Goal: Task Accomplishment & Management: Use online tool/utility

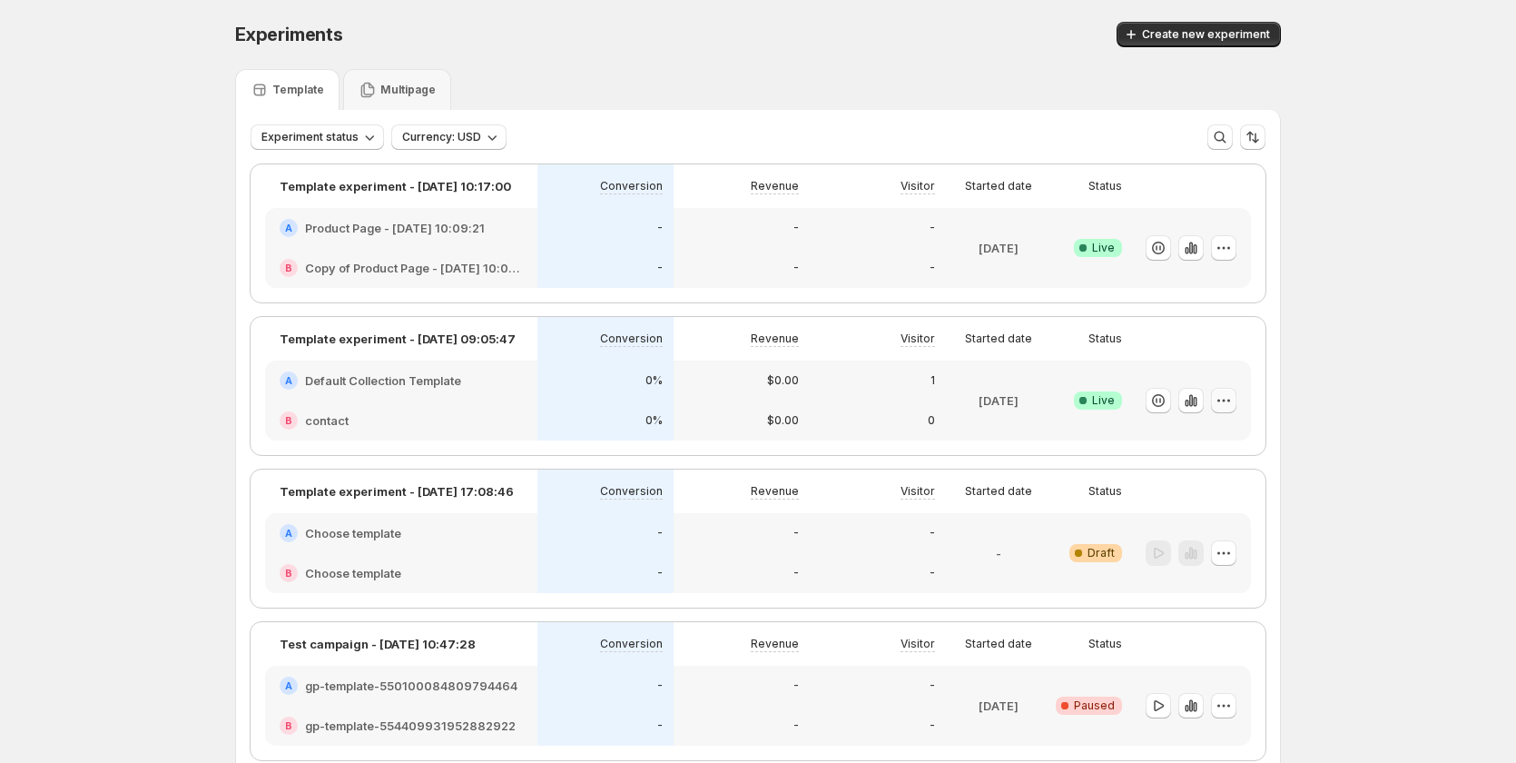
click at [1223, 396] on icon "button" at bounding box center [1224, 400] width 18 height 18
click at [1188, 424] on button "Edit" at bounding box center [1233, 437] width 224 height 29
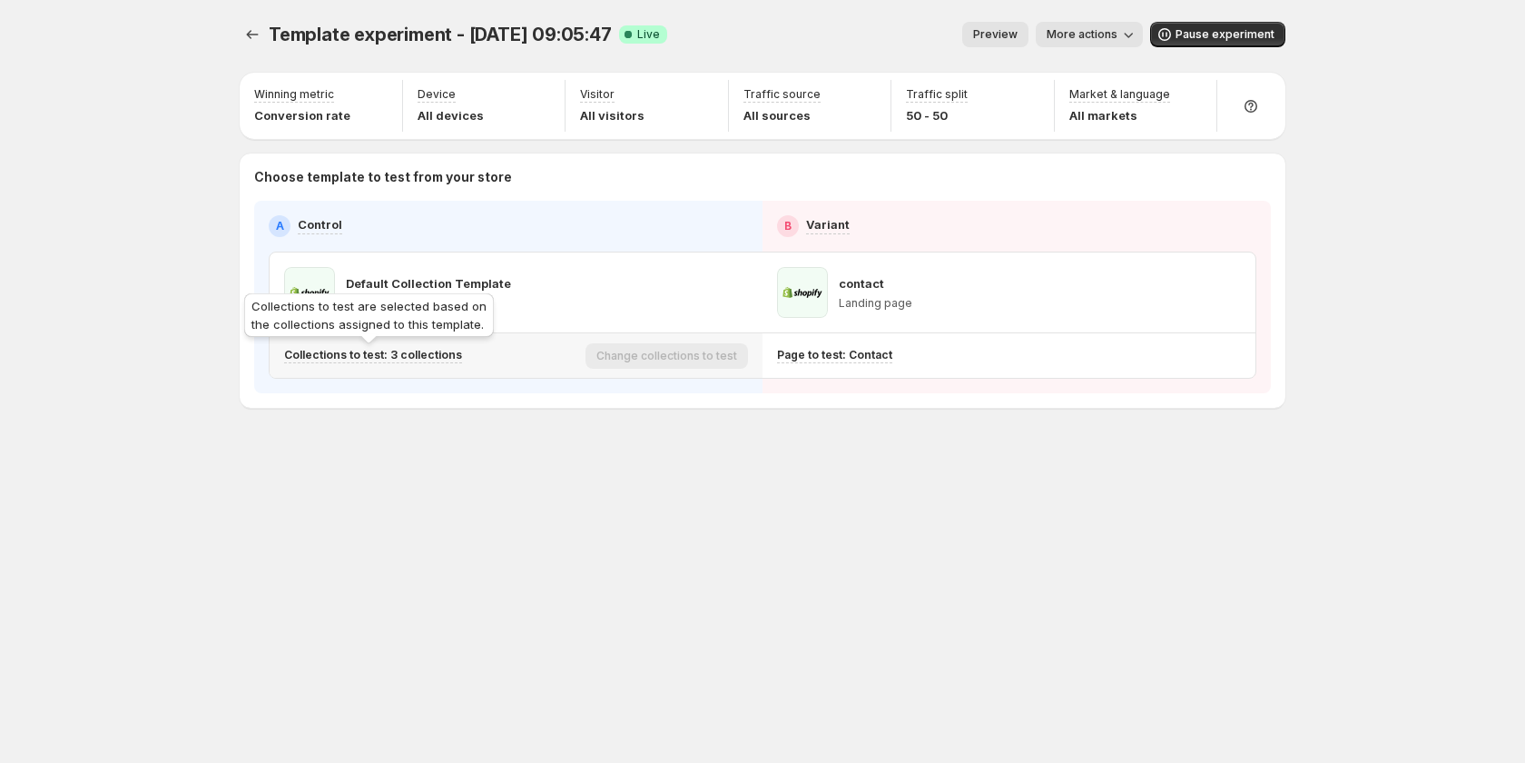
click at [419, 357] on p "Collections to test: 3 collections" at bounding box center [373, 355] width 178 height 15
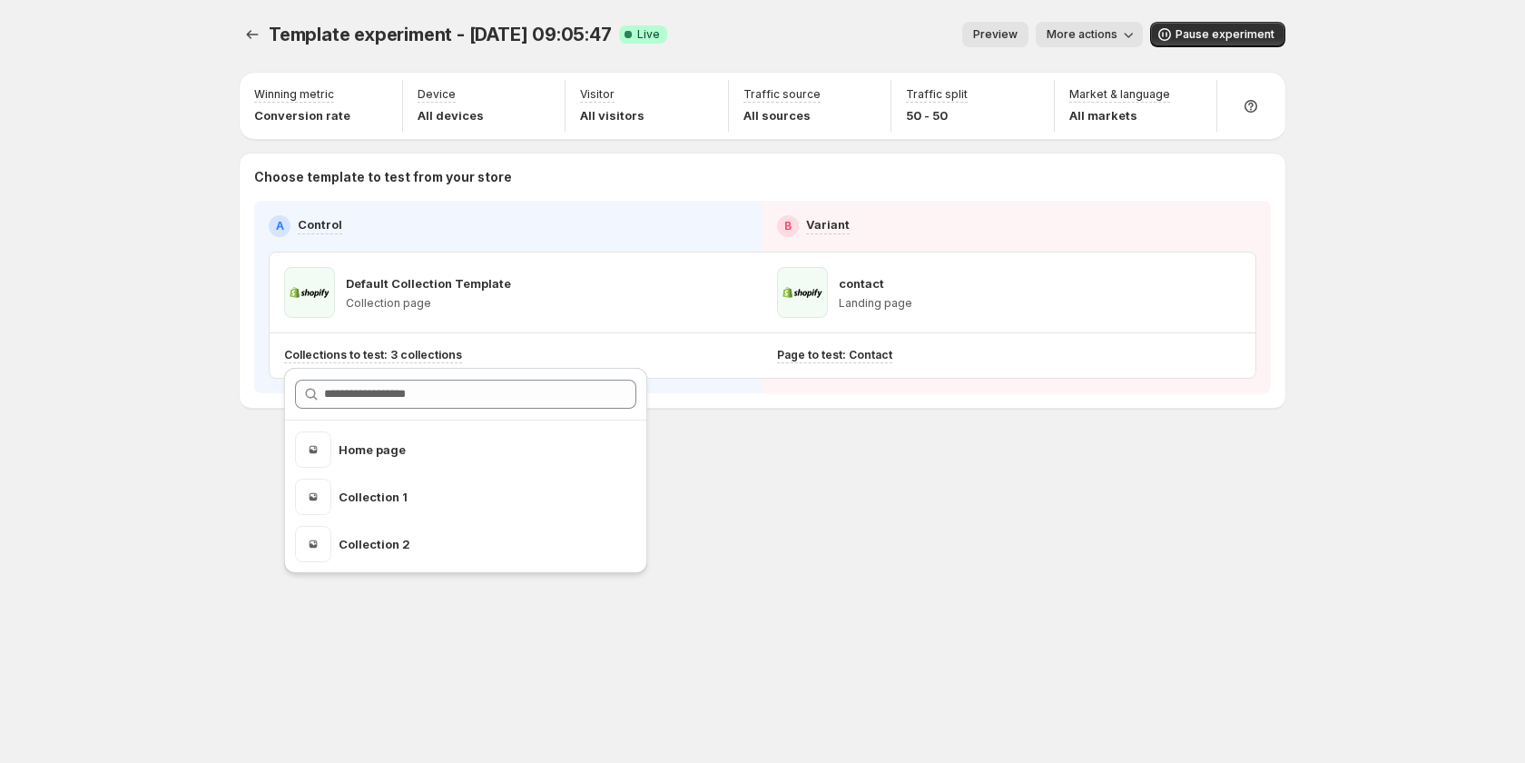
click at [996, 29] on span "Preview" at bounding box center [995, 34] width 44 height 15
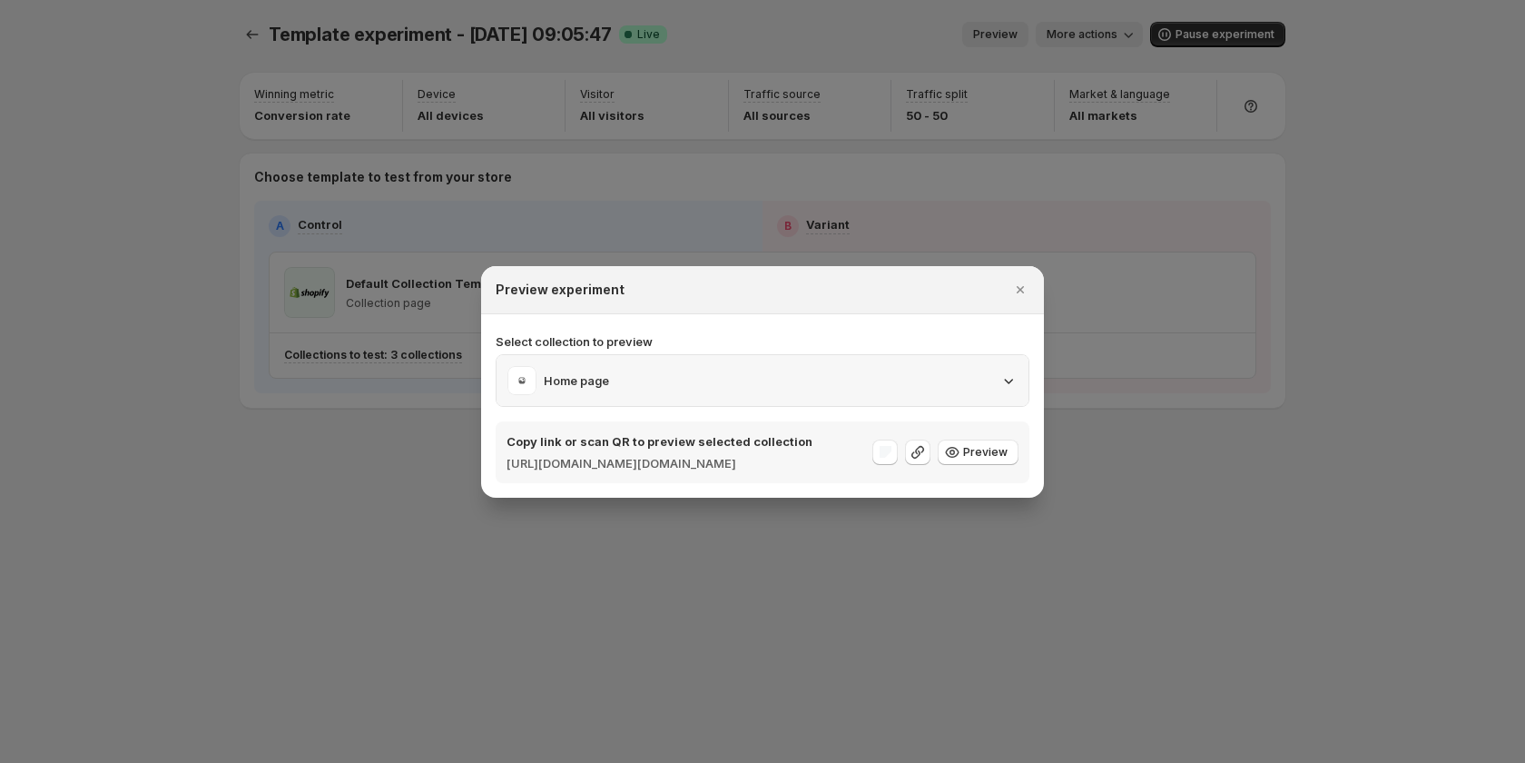
click at [747, 367] on div "Home page" at bounding box center [763, 380] width 510 height 29
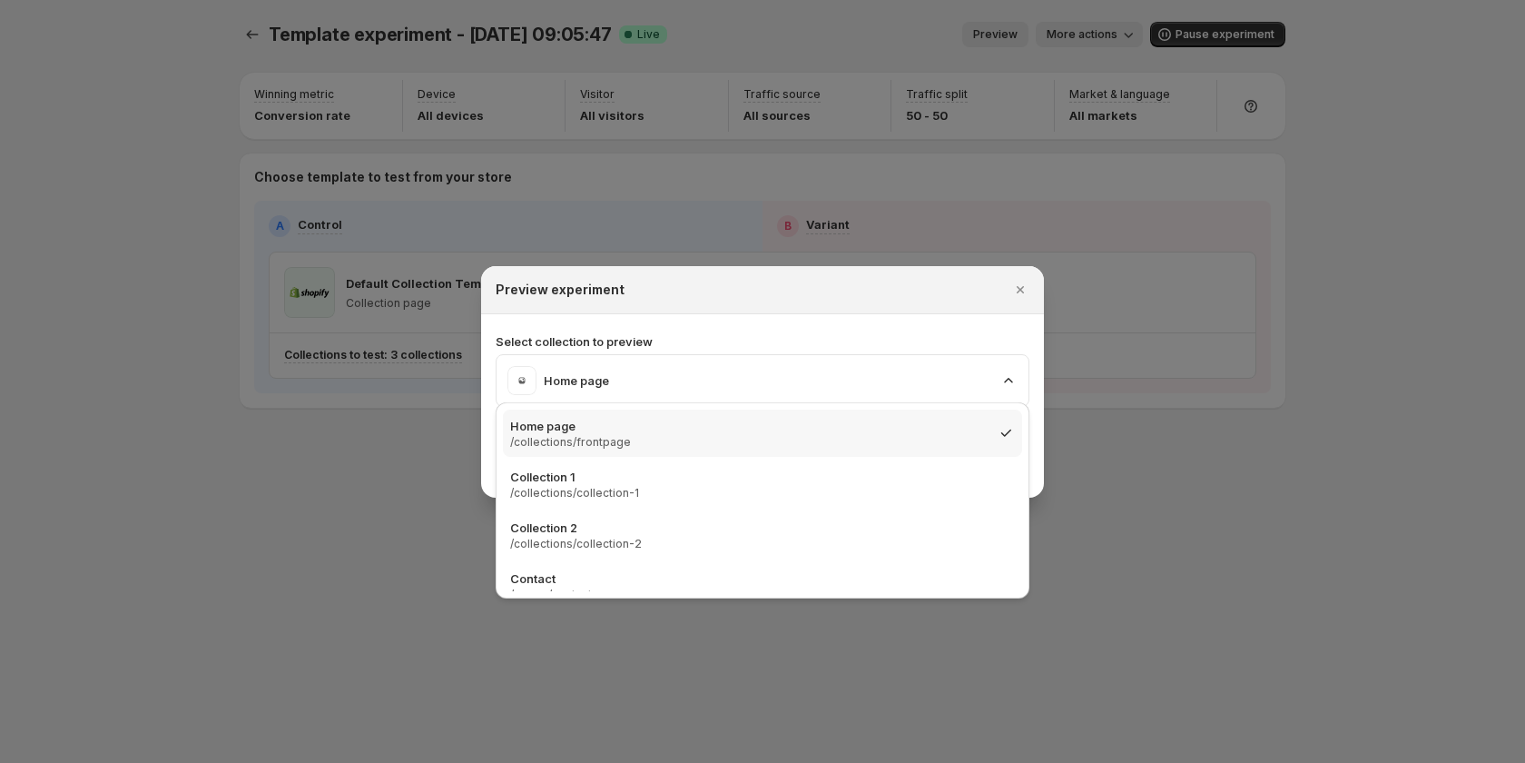
click at [201, 517] on div at bounding box center [762, 381] width 1525 height 763
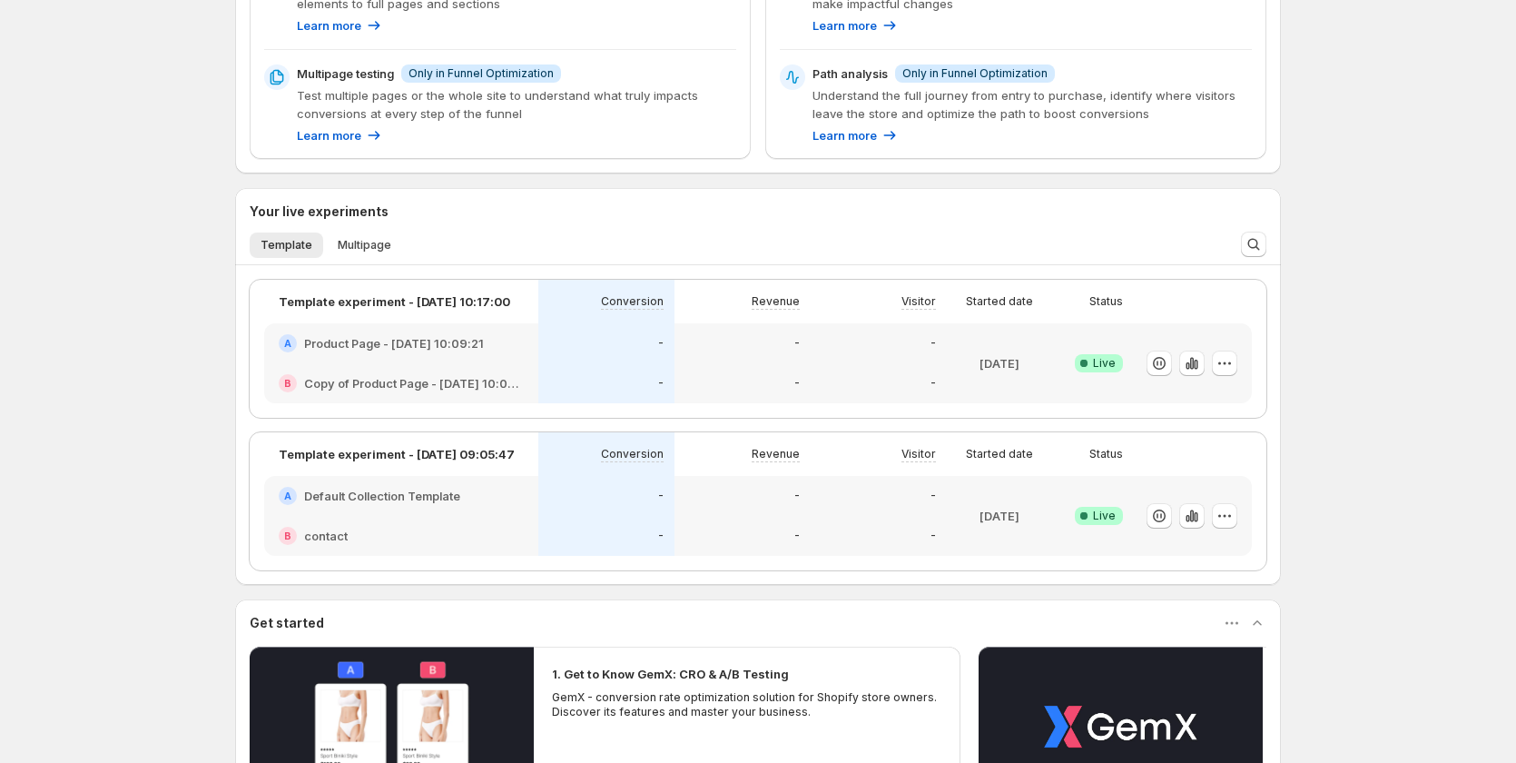
scroll to position [454, 0]
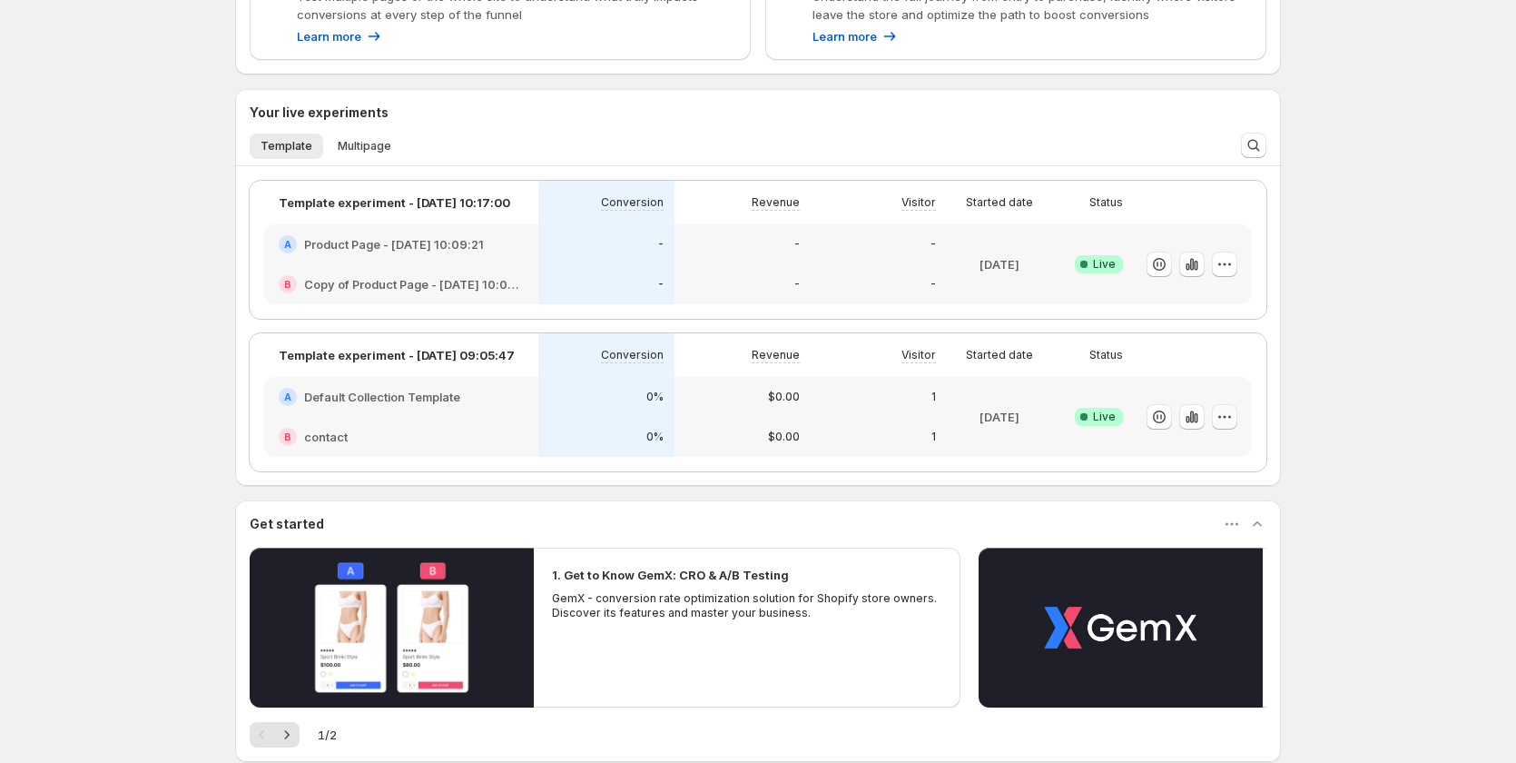
click at [1222, 417] on icon "button" at bounding box center [1225, 417] width 18 height 18
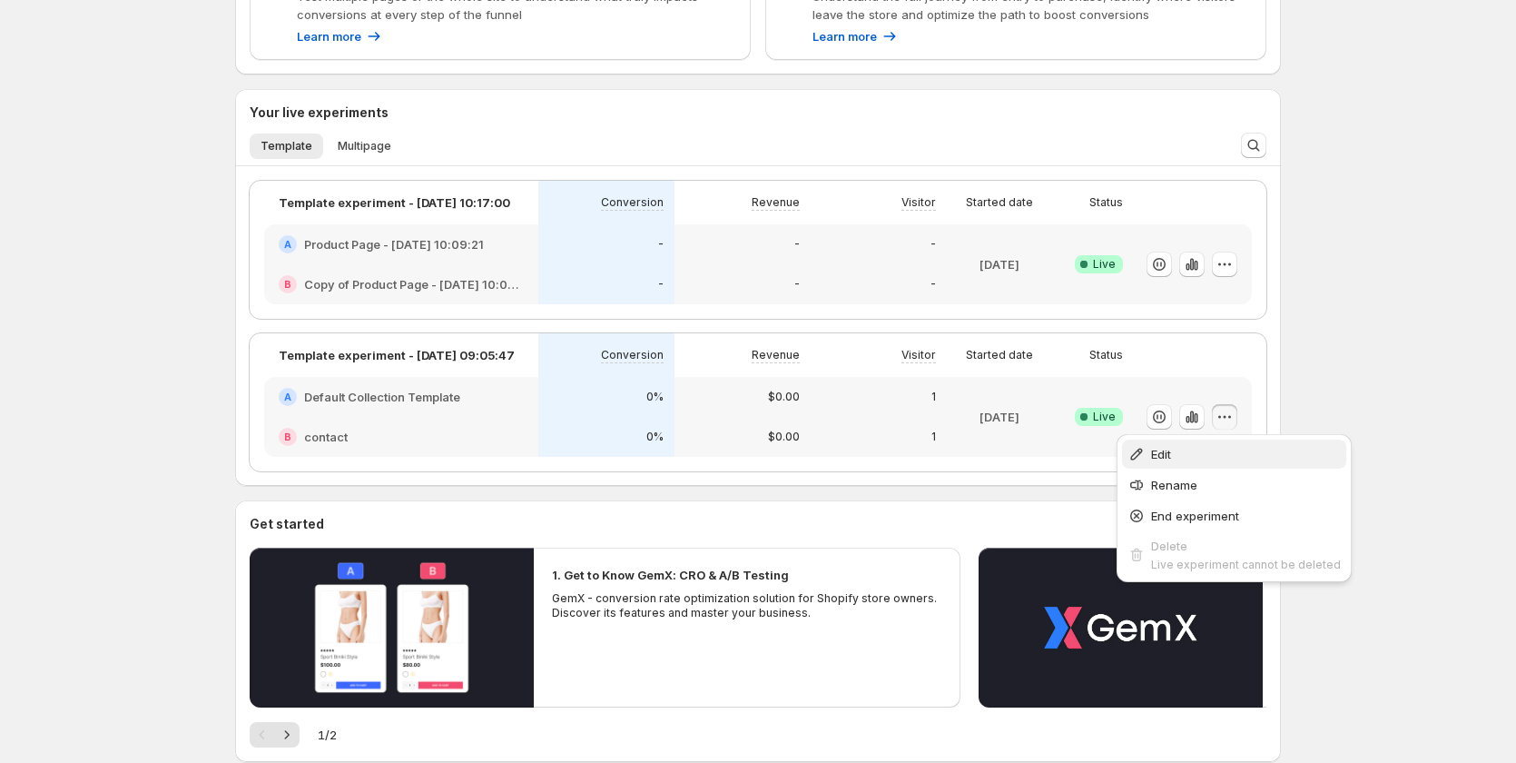
click at [1155, 449] on span "Edit" at bounding box center [1161, 454] width 20 height 15
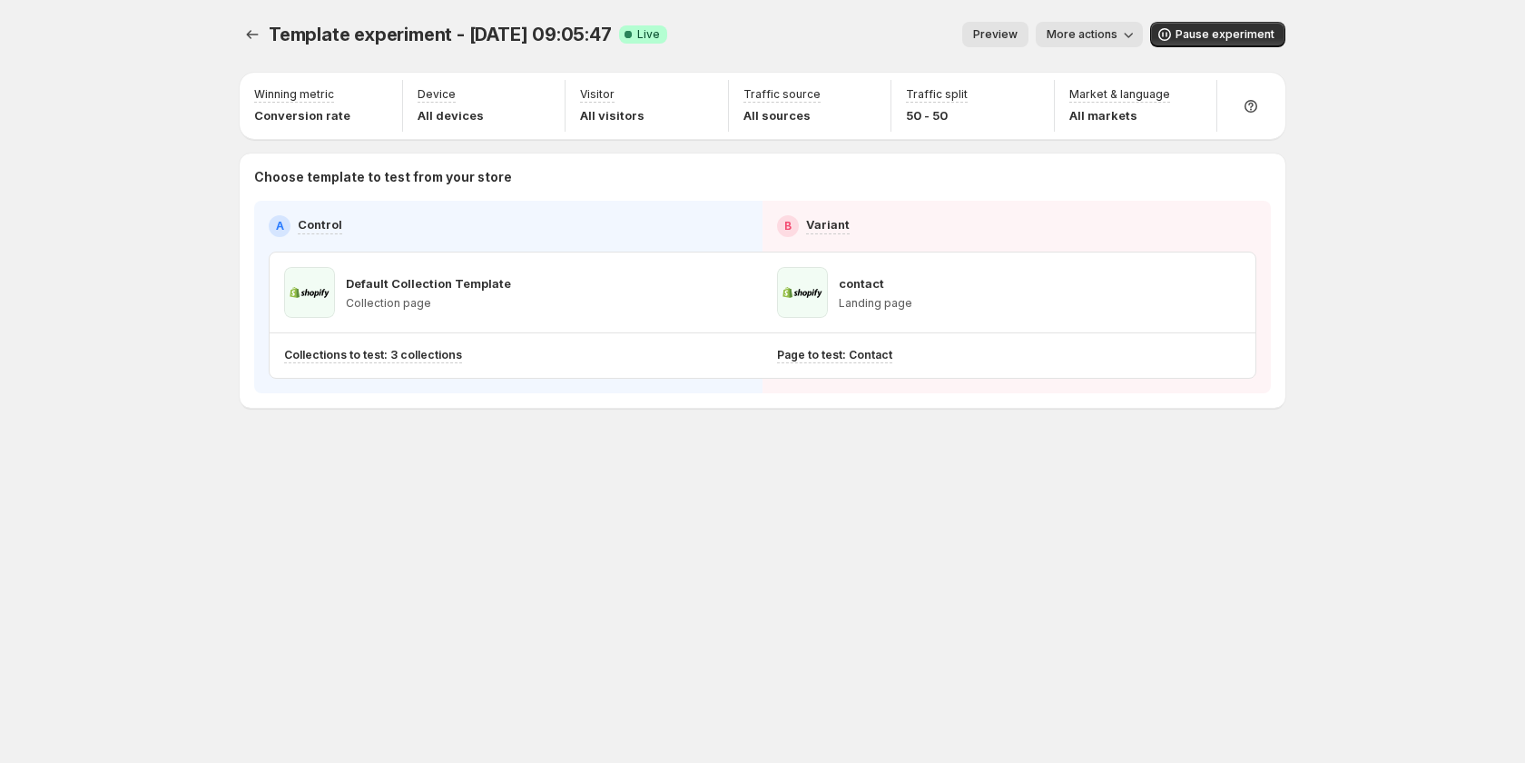
click at [1018, 35] on span "Preview" at bounding box center [995, 34] width 44 height 15
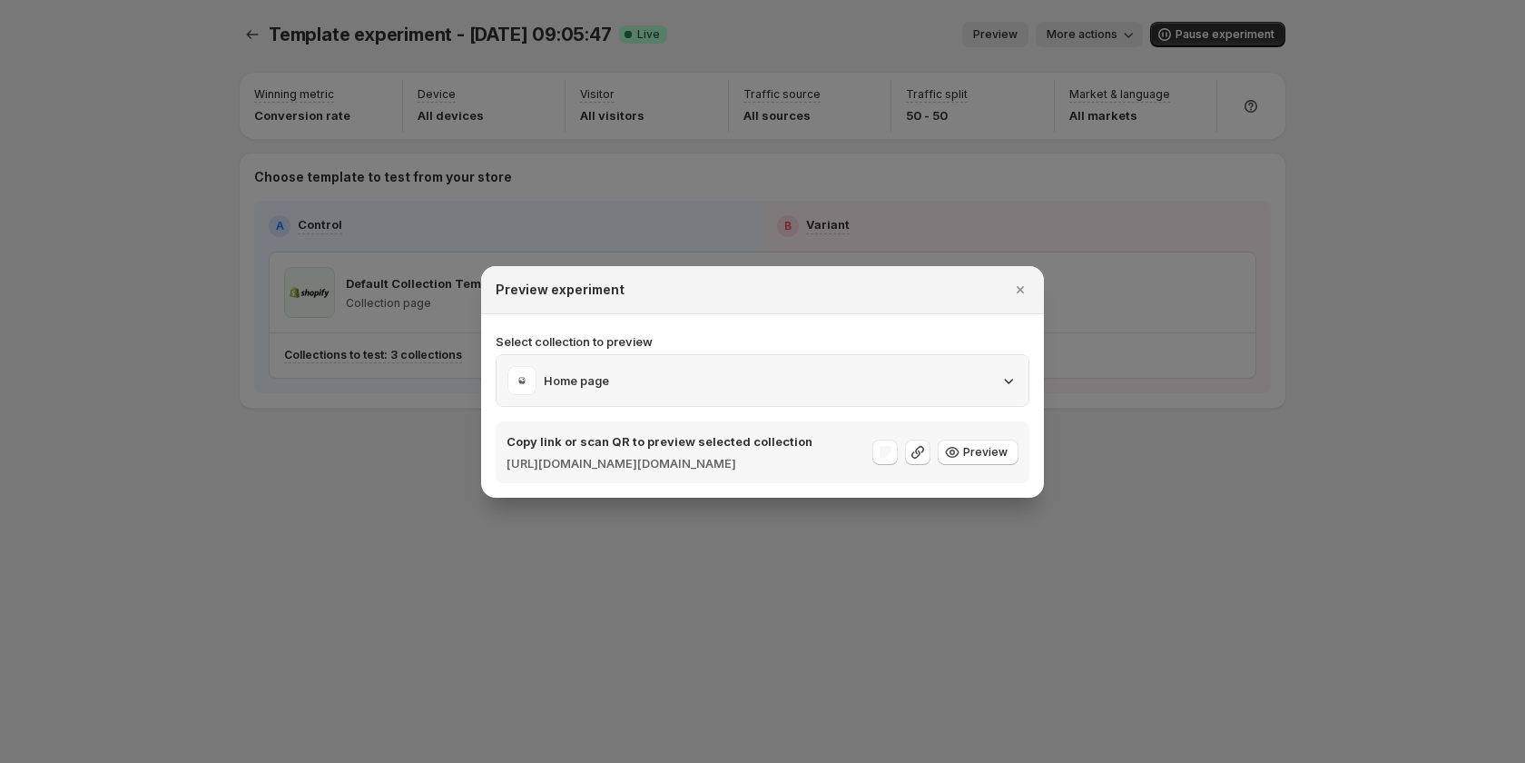
click at [818, 369] on div "Home page" at bounding box center [763, 380] width 510 height 29
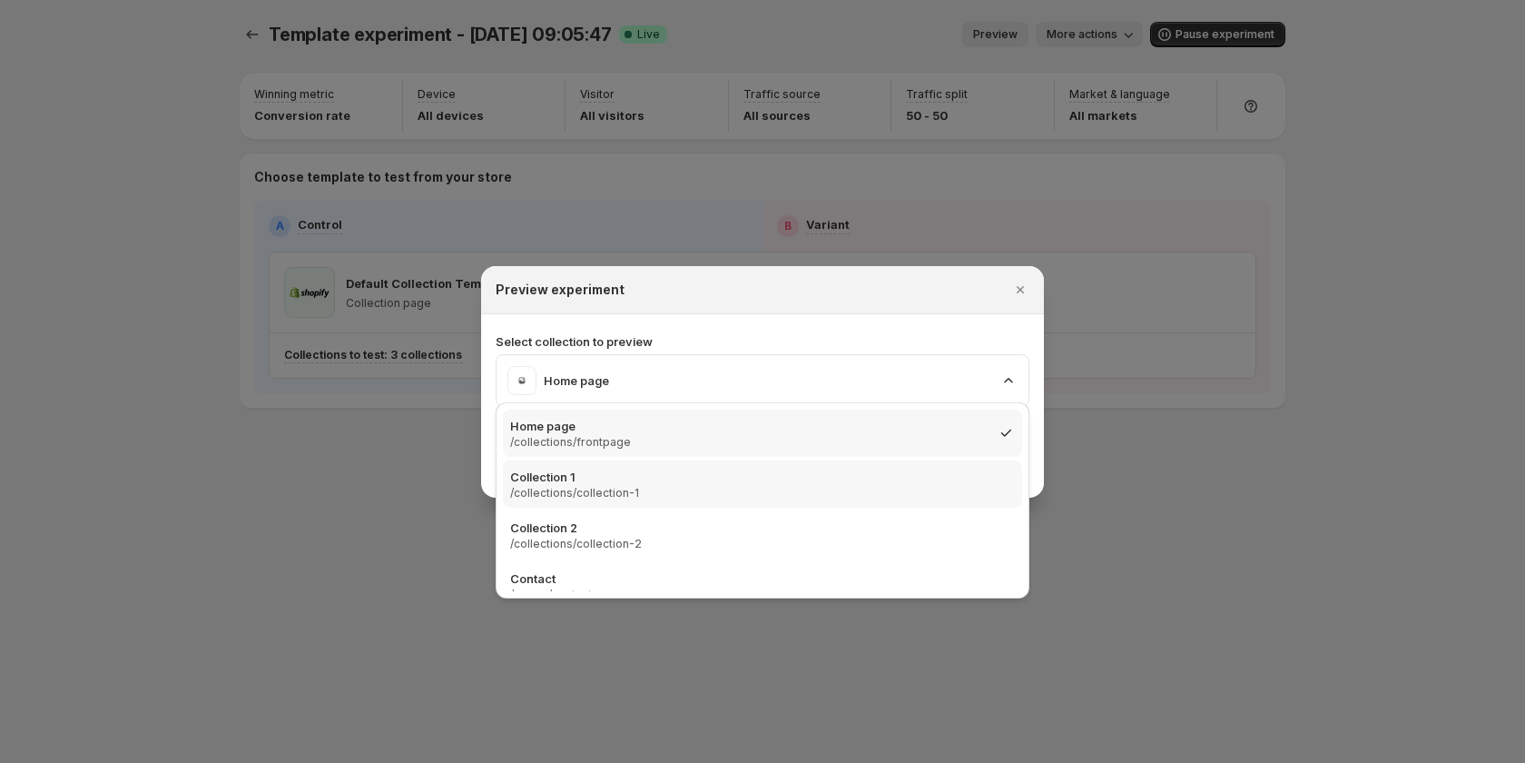
click at [794, 479] on div "Collection 1 /collections/collection-1" at bounding box center [762, 484] width 505 height 33
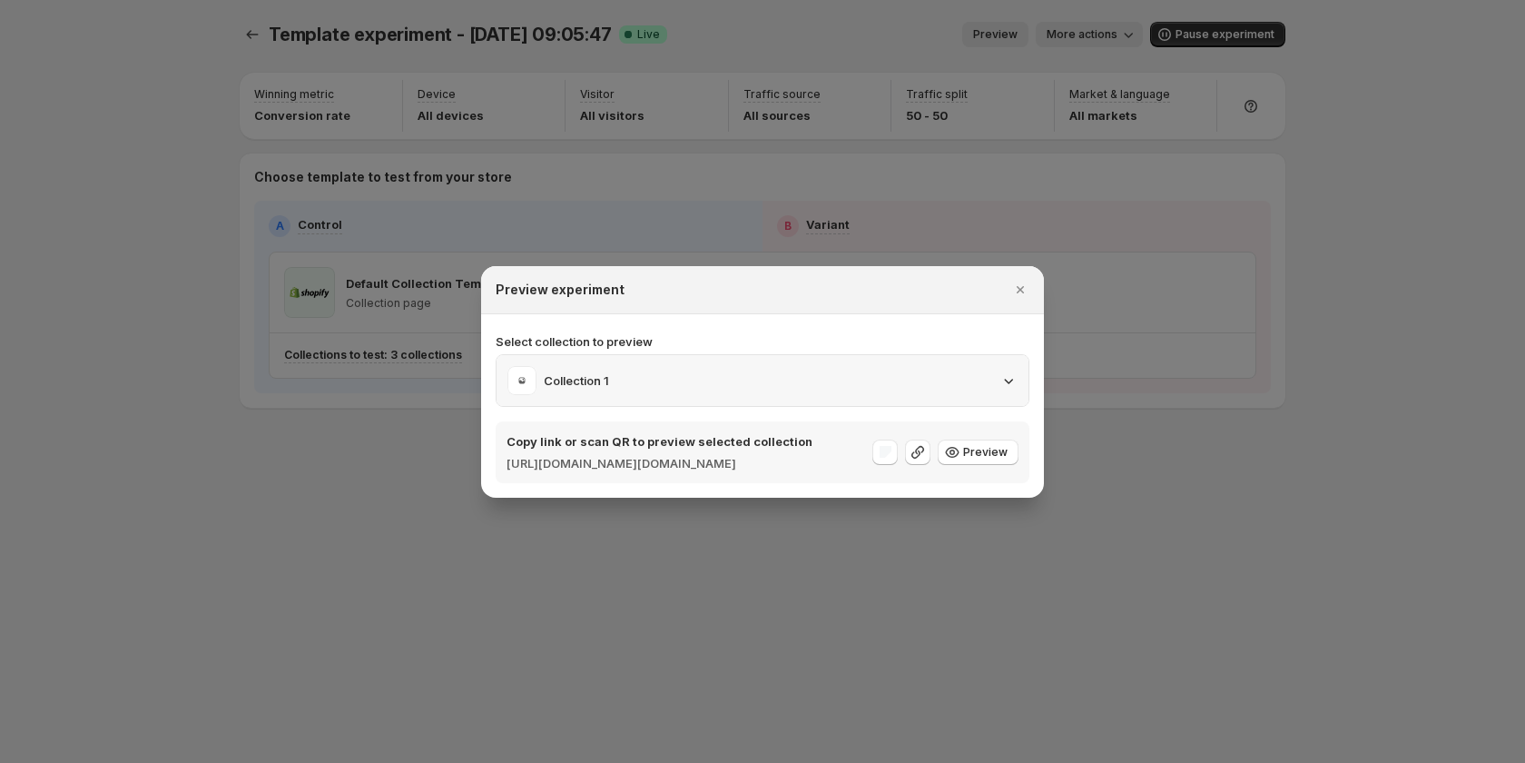
click at [794, 367] on div "Collection 1" at bounding box center [763, 380] width 510 height 29
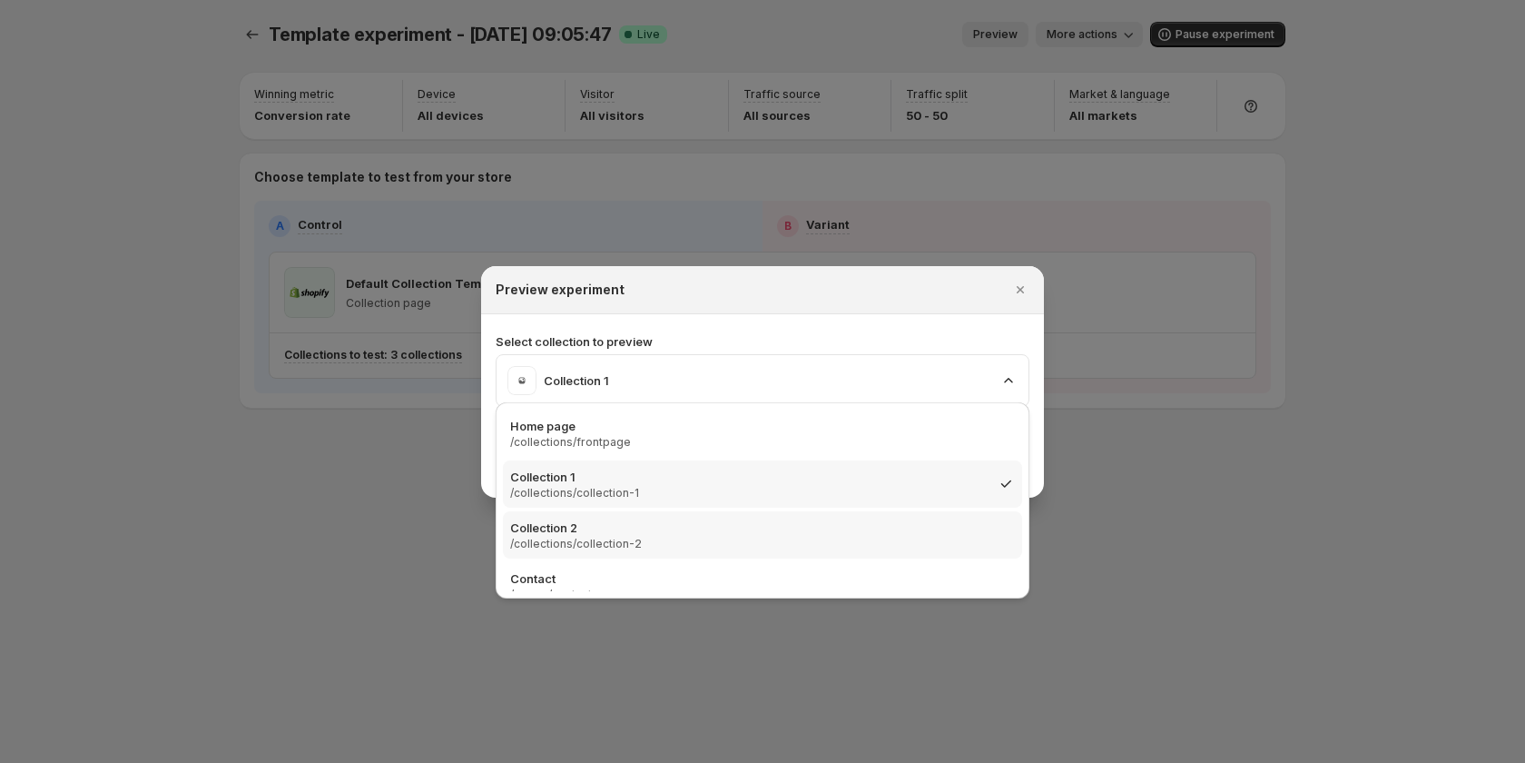
click at [693, 548] on div "Collection 2 /collections/collection-2" at bounding box center [762, 534] width 505 height 33
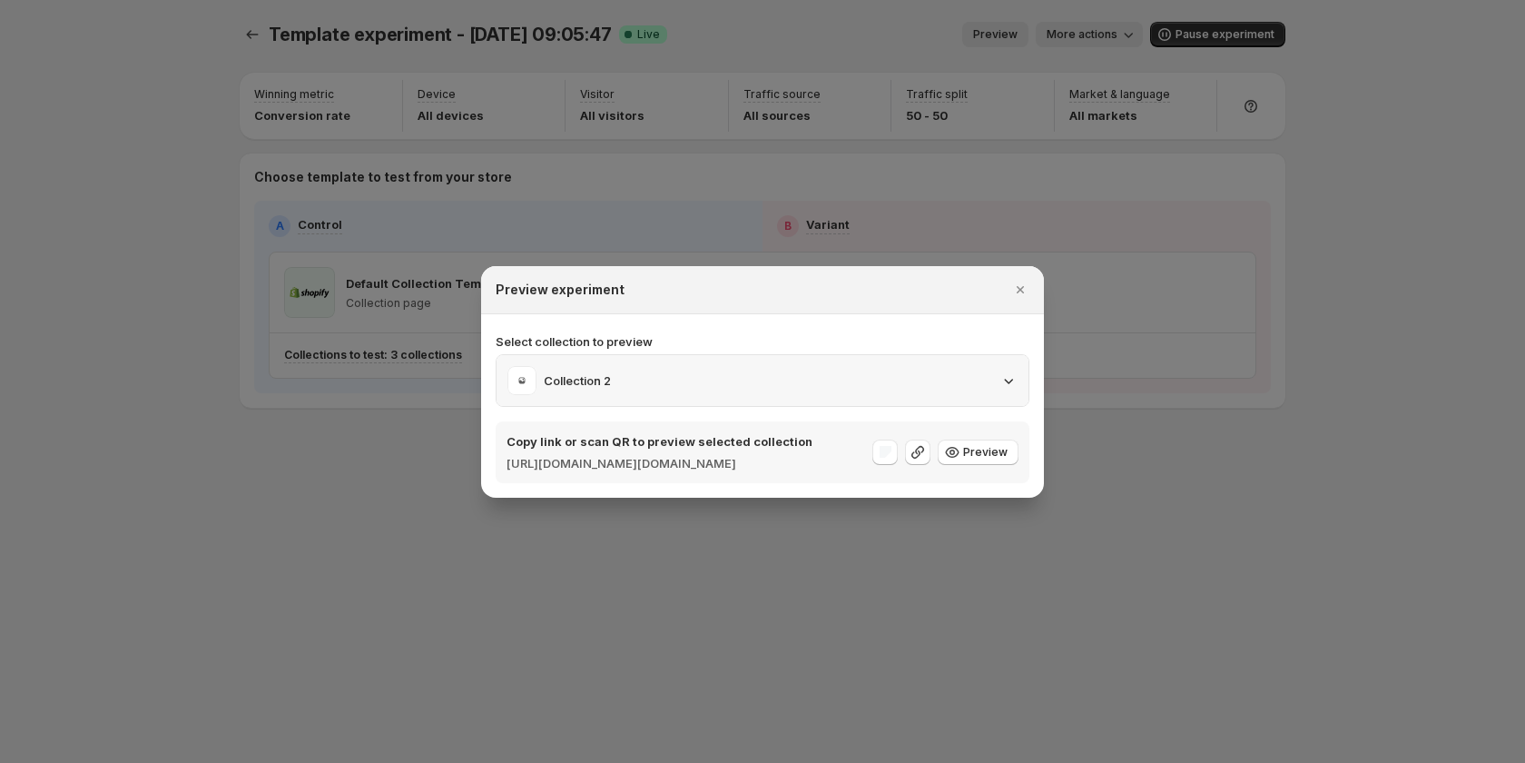
click at [700, 379] on div "Collection 2" at bounding box center [763, 380] width 510 height 29
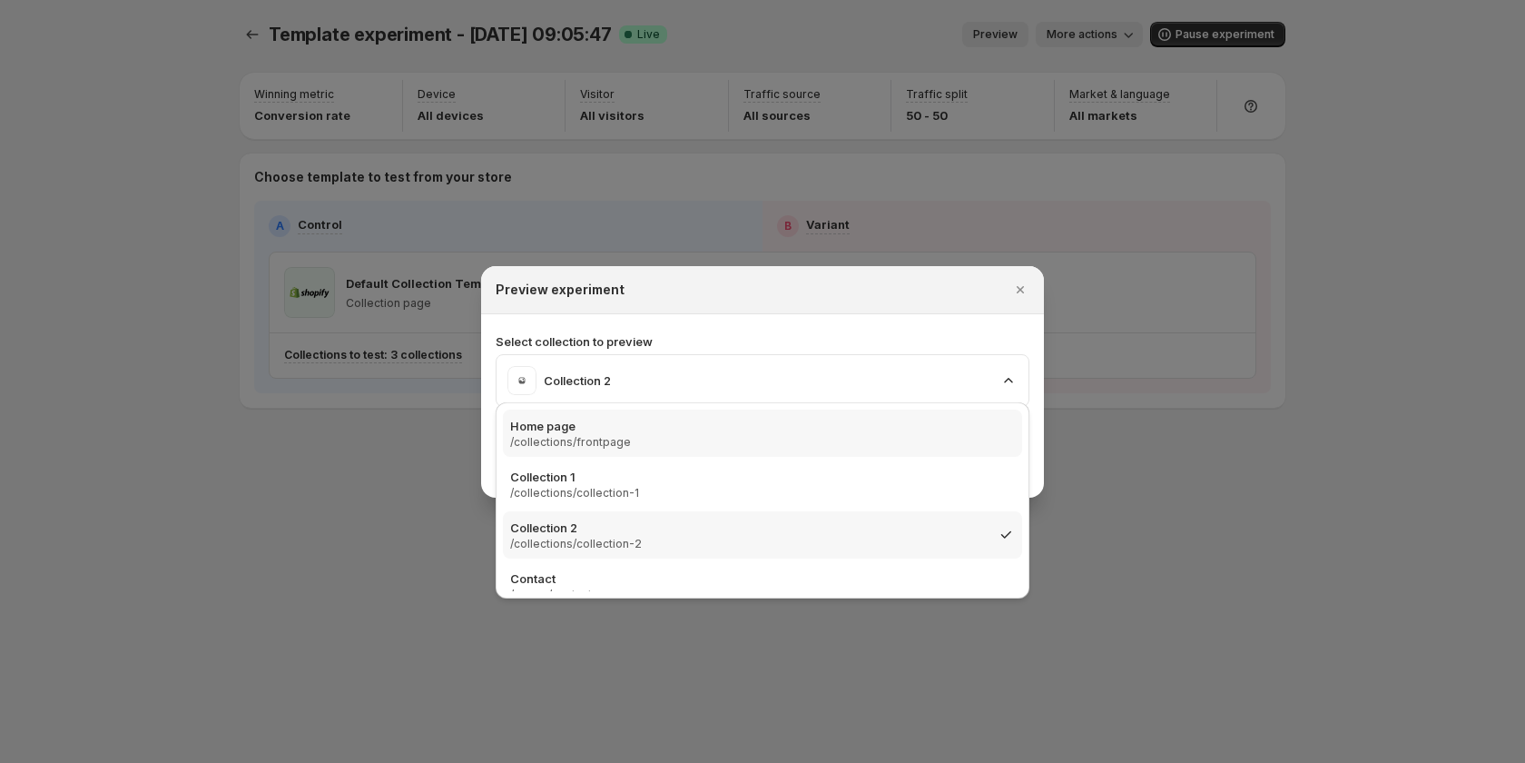
click at [656, 439] on div "Home page /collections/frontpage" at bounding box center [762, 433] width 505 height 33
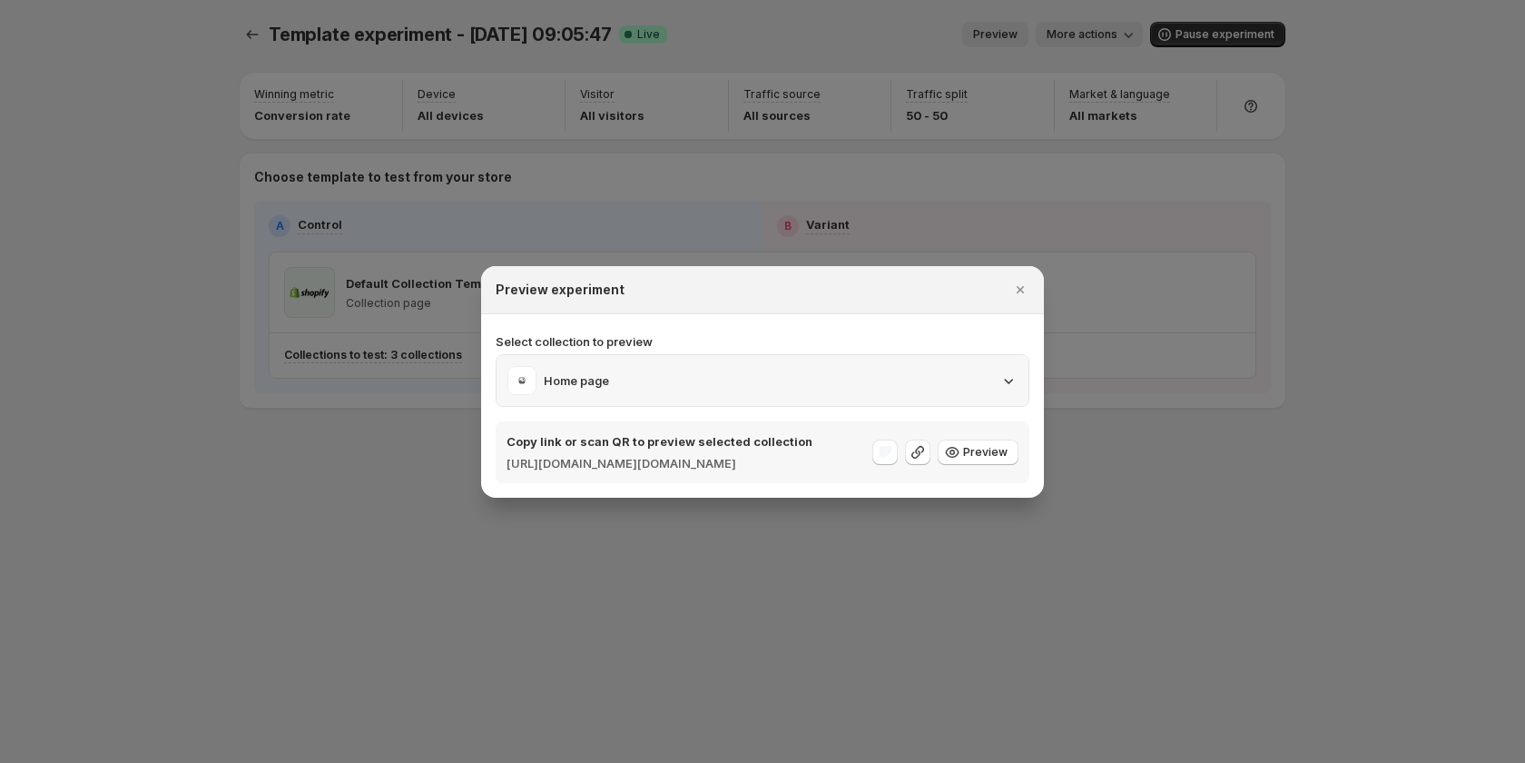
click at [708, 366] on div "Home page" at bounding box center [763, 380] width 510 height 29
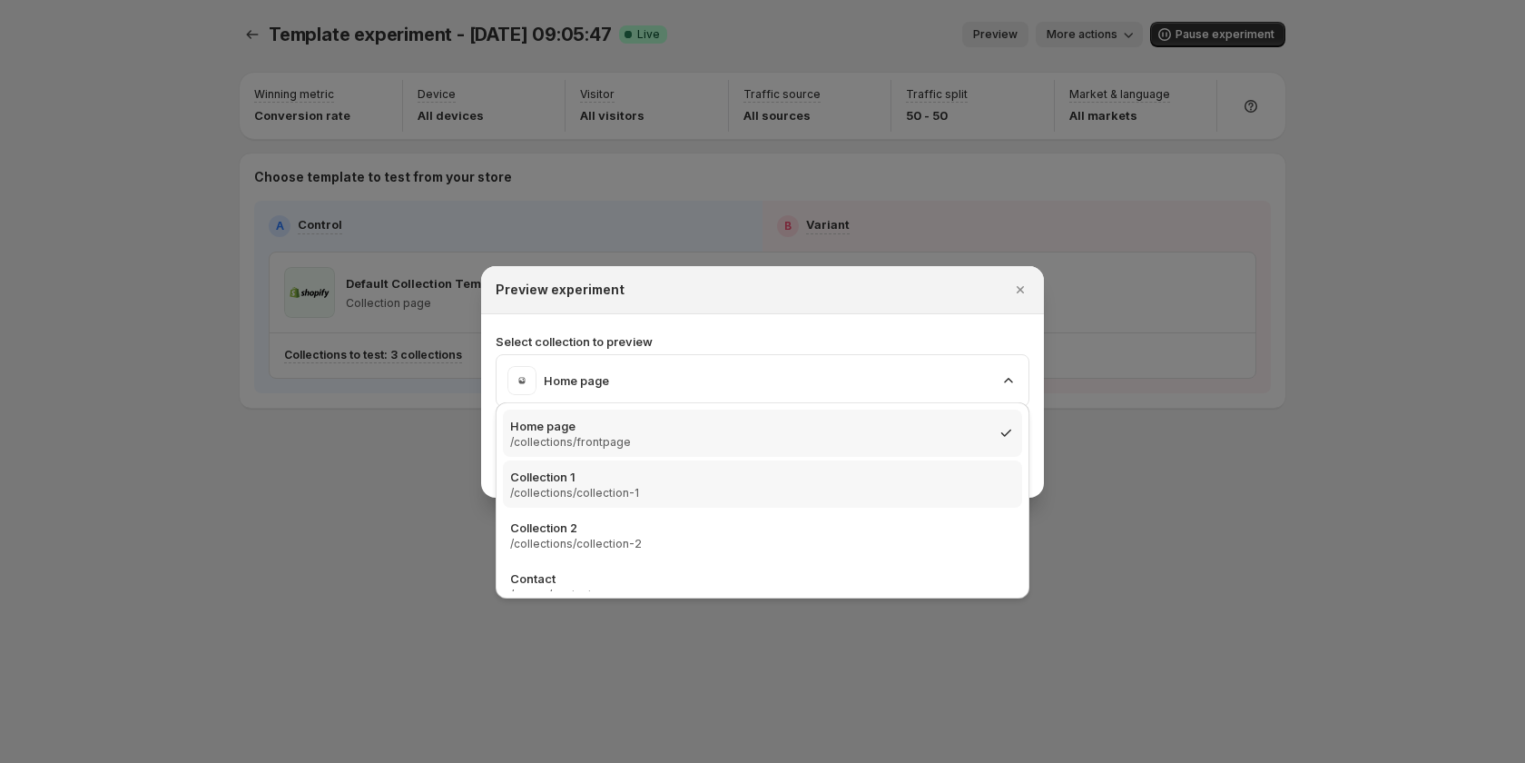
click at [689, 493] on div "Collection 1 /collections/collection-1" at bounding box center [762, 484] width 505 height 33
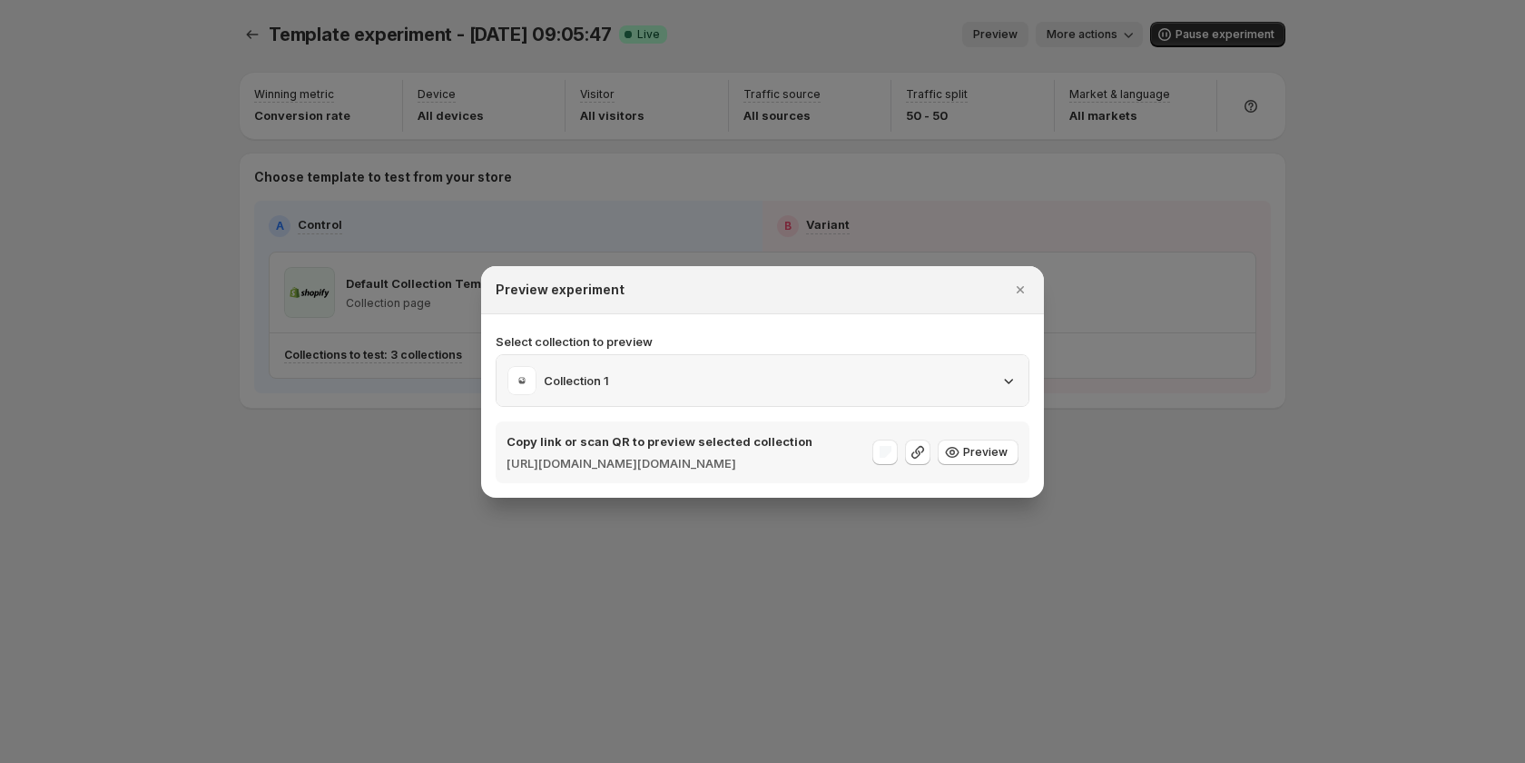
click at [663, 366] on div "Collection 1" at bounding box center [763, 380] width 510 height 29
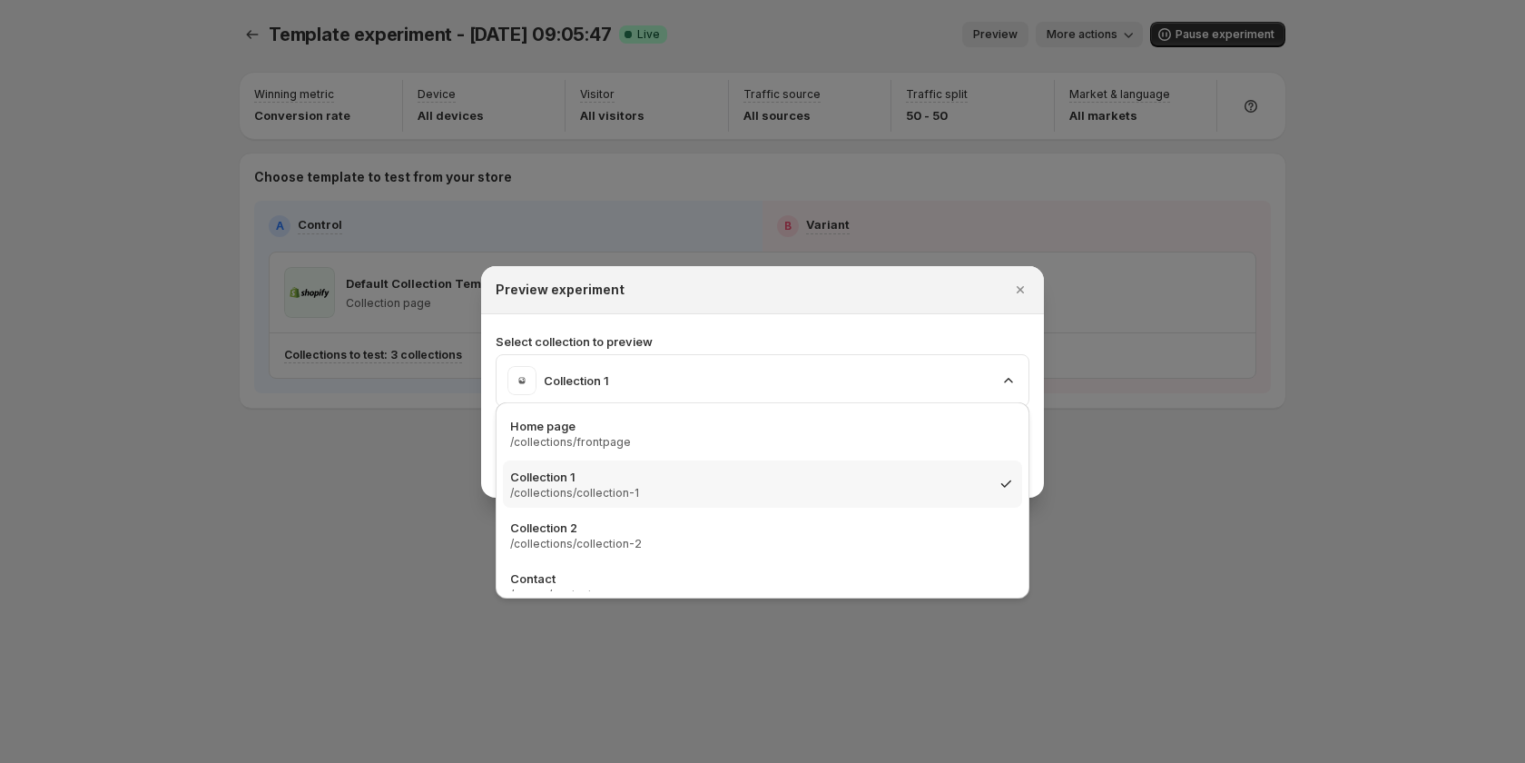
click at [687, 332] on p "Select collection to preview" at bounding box center [763, 341] width 534 height 18
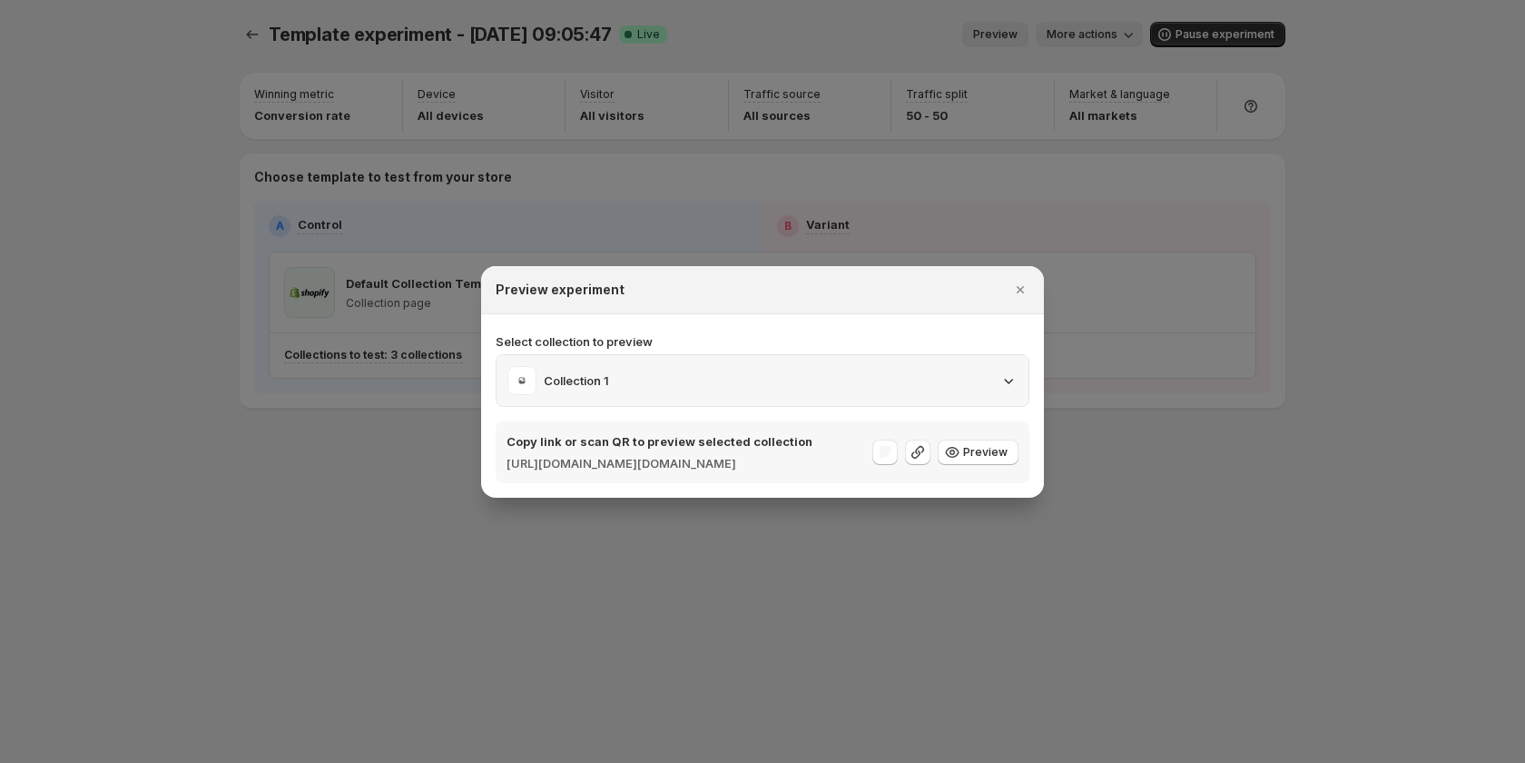
click at [683, 366] on div "Collection 1" at bounding box center [763, 380] width 510 height 29
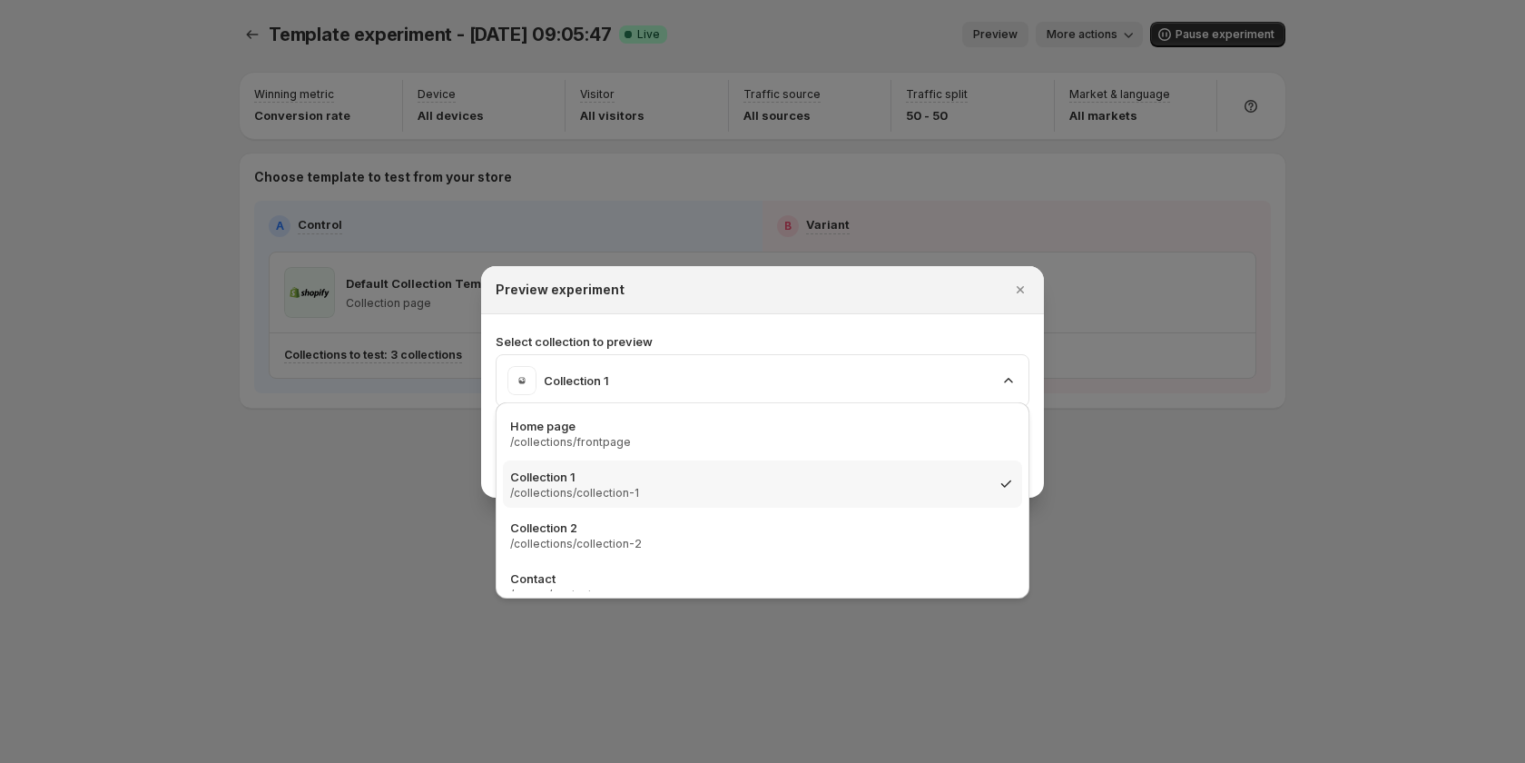
click at [686, 316] on section "Select collection to preview Collection 1 Copy link or scan QR to preview selec…" at bounding box center [762, 405] width 563 height 183
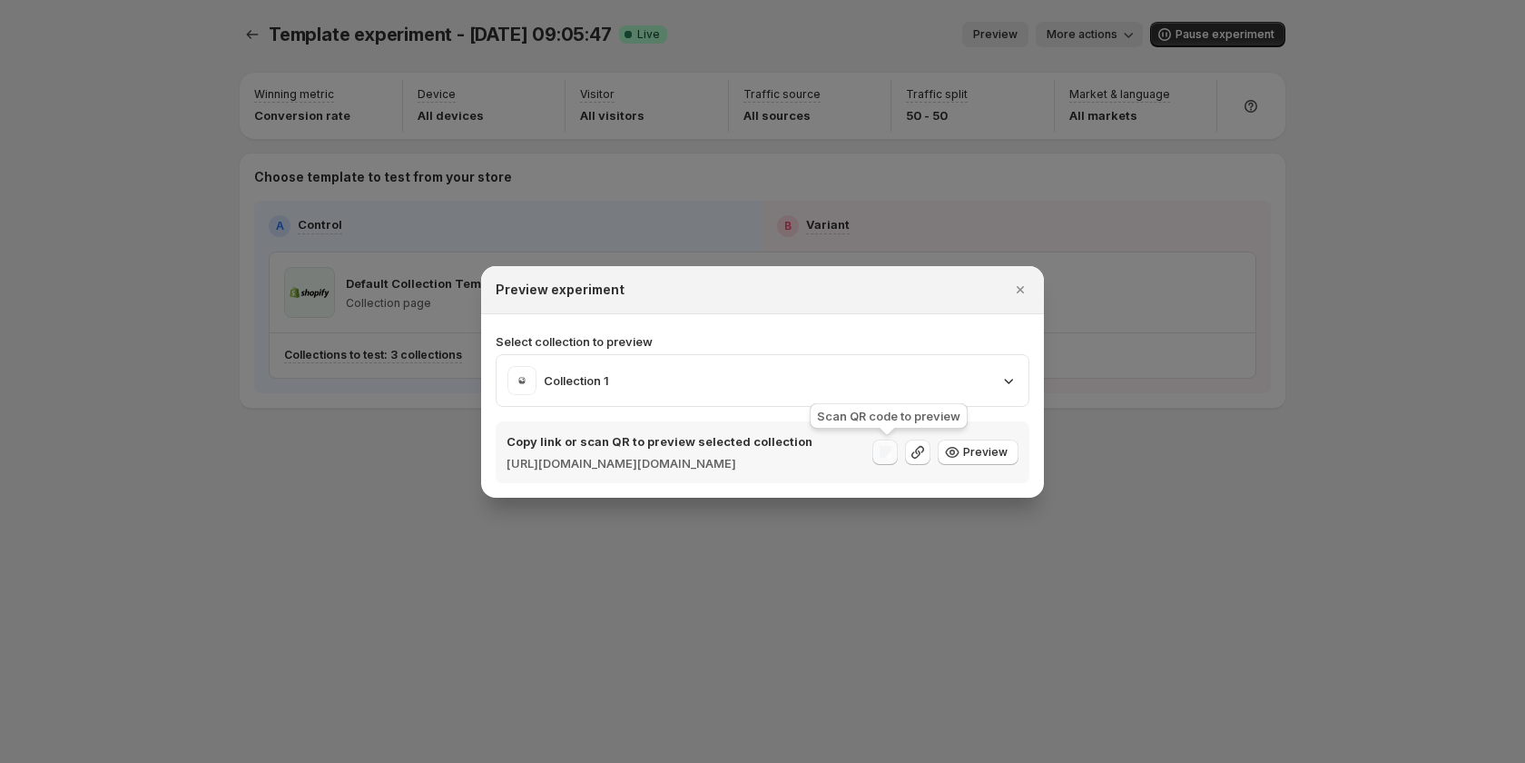
click at [879, 447] on div ":r2r:" at bounding box center [885, 451] width 25 height 25
click at [722, 432] on p "Copy link or scan QR to preview selected collection" at bounding box center [660, 441] width 306 height 18
click at [655, 366] on div "Collection 1" at bounding box center [763, 380] width 510 height 29
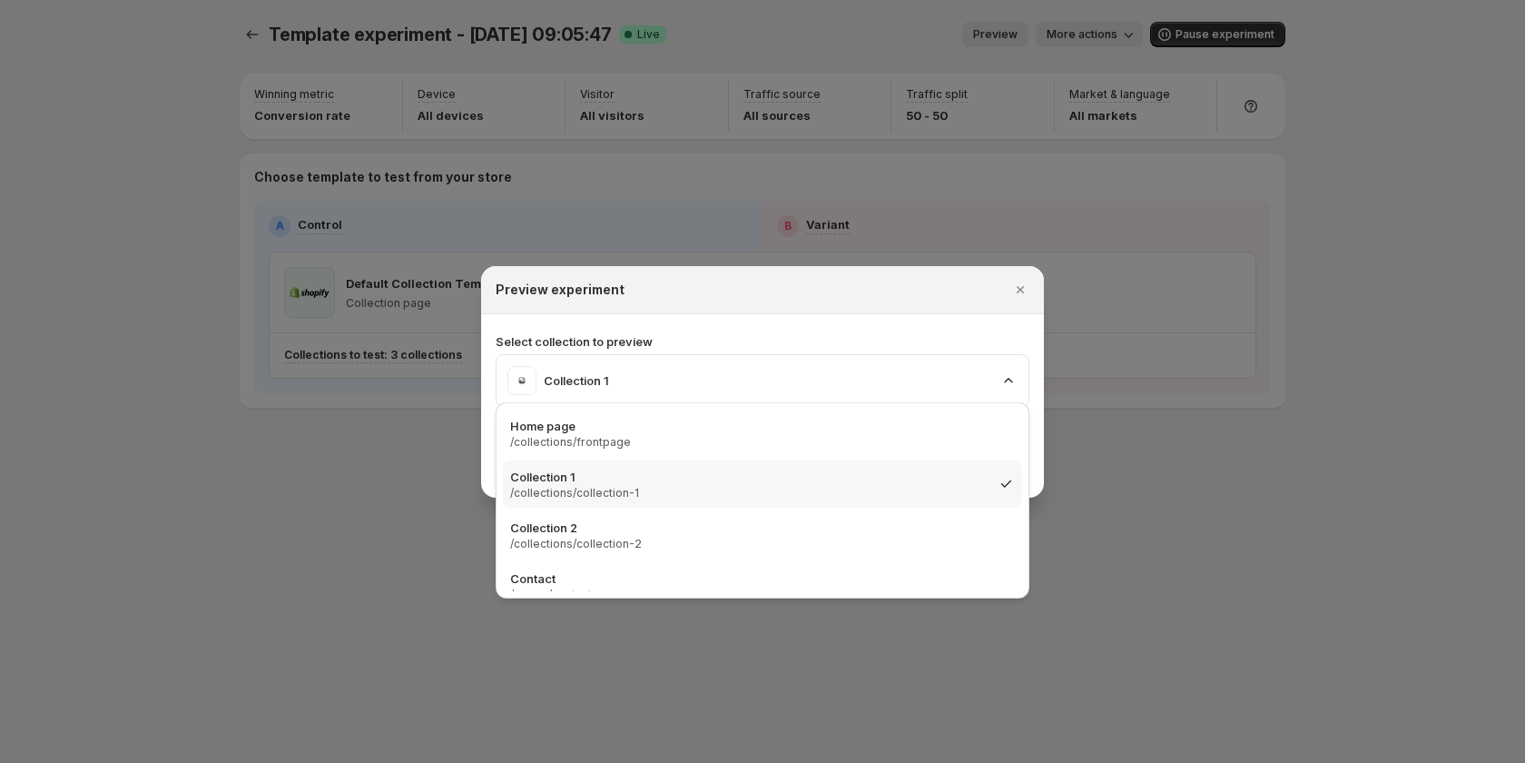
click at [704, 332] on p "Select collection to preview" at bounding box center [763, 341] width 534 height 18
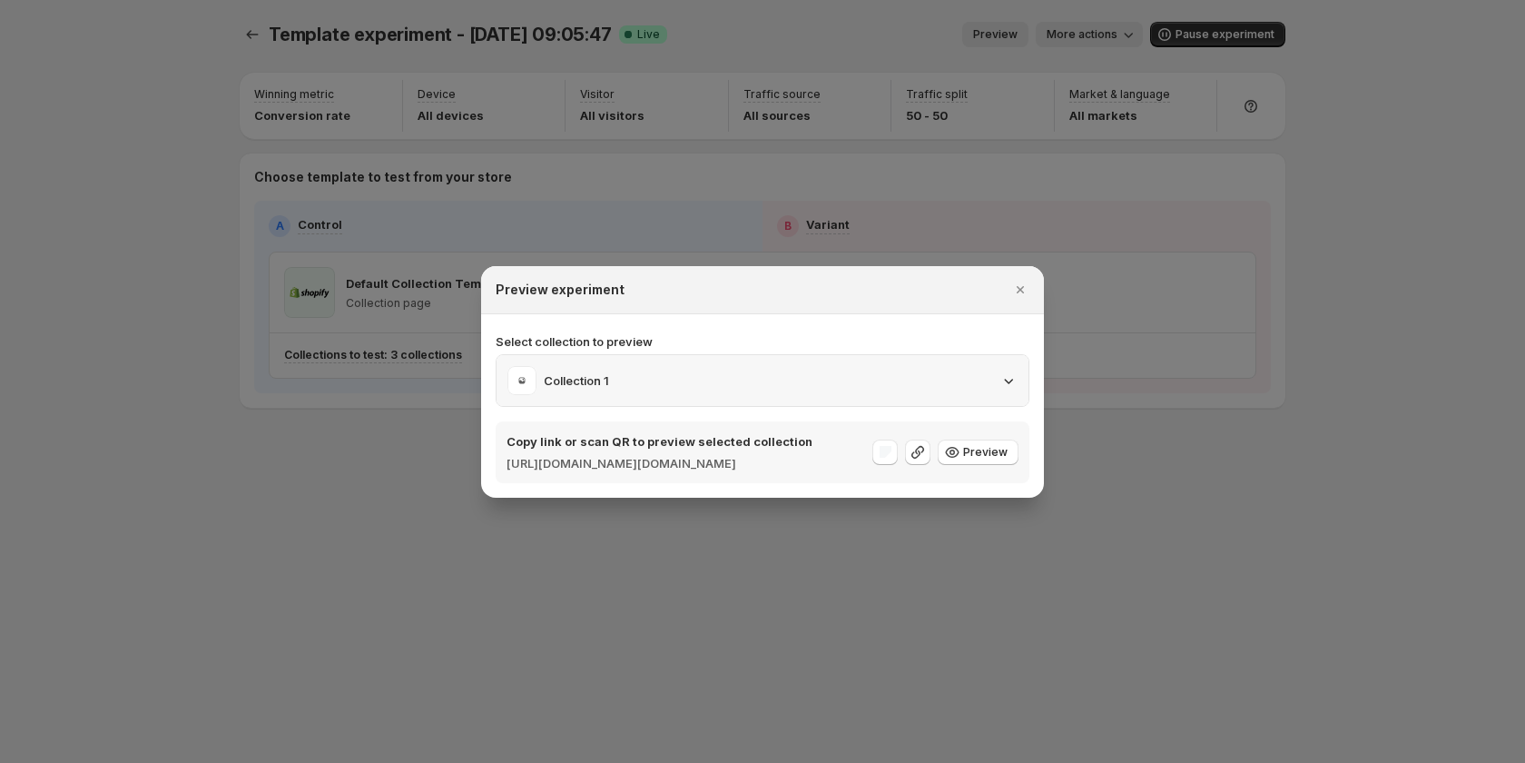
click at [715, 381] on div "Collection 1" at bounding box center [763, 380] width 510 height 29
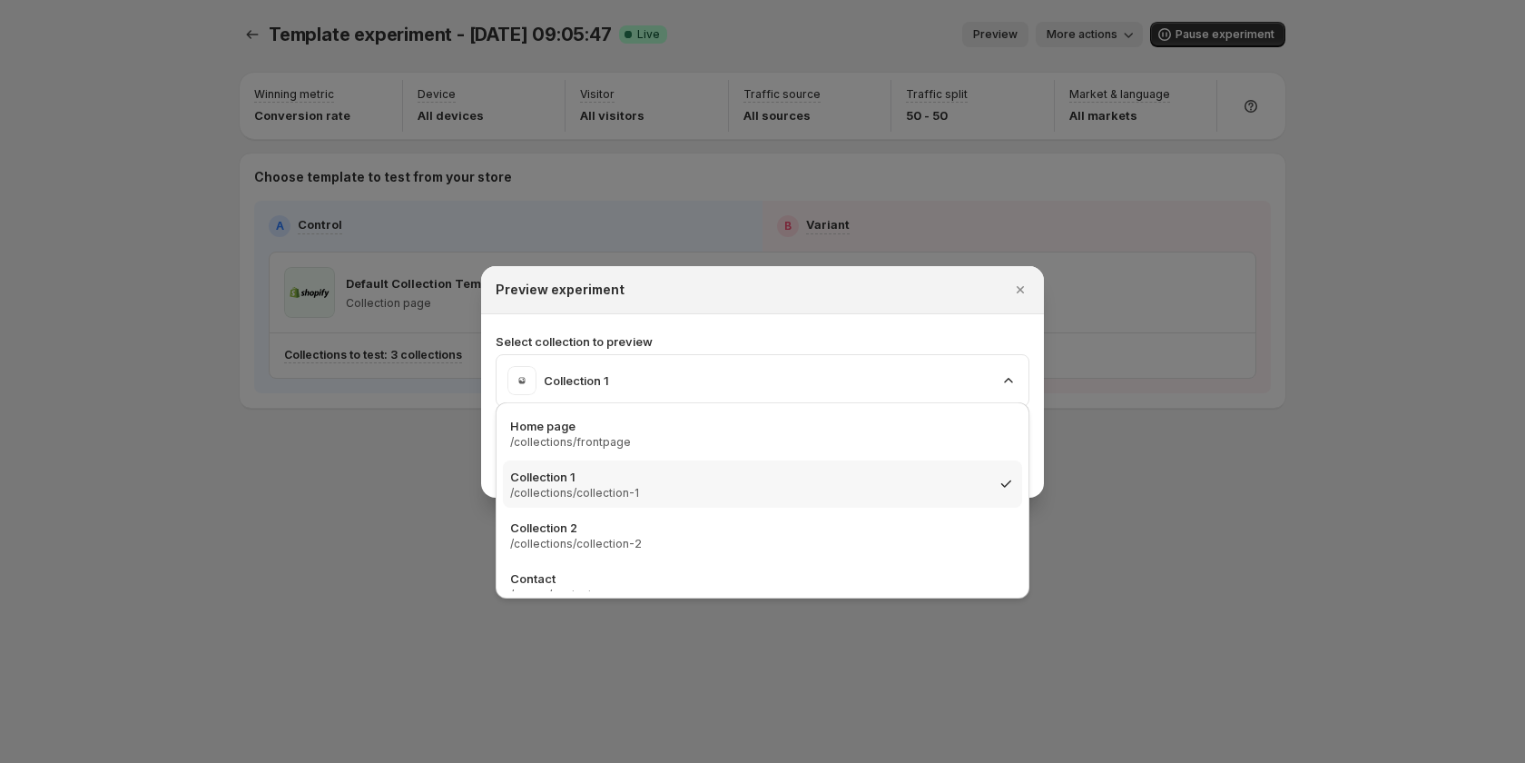
click at [689, 332] on p "Select collection to preview" at bounding box center [763, 341] width 534 height 18
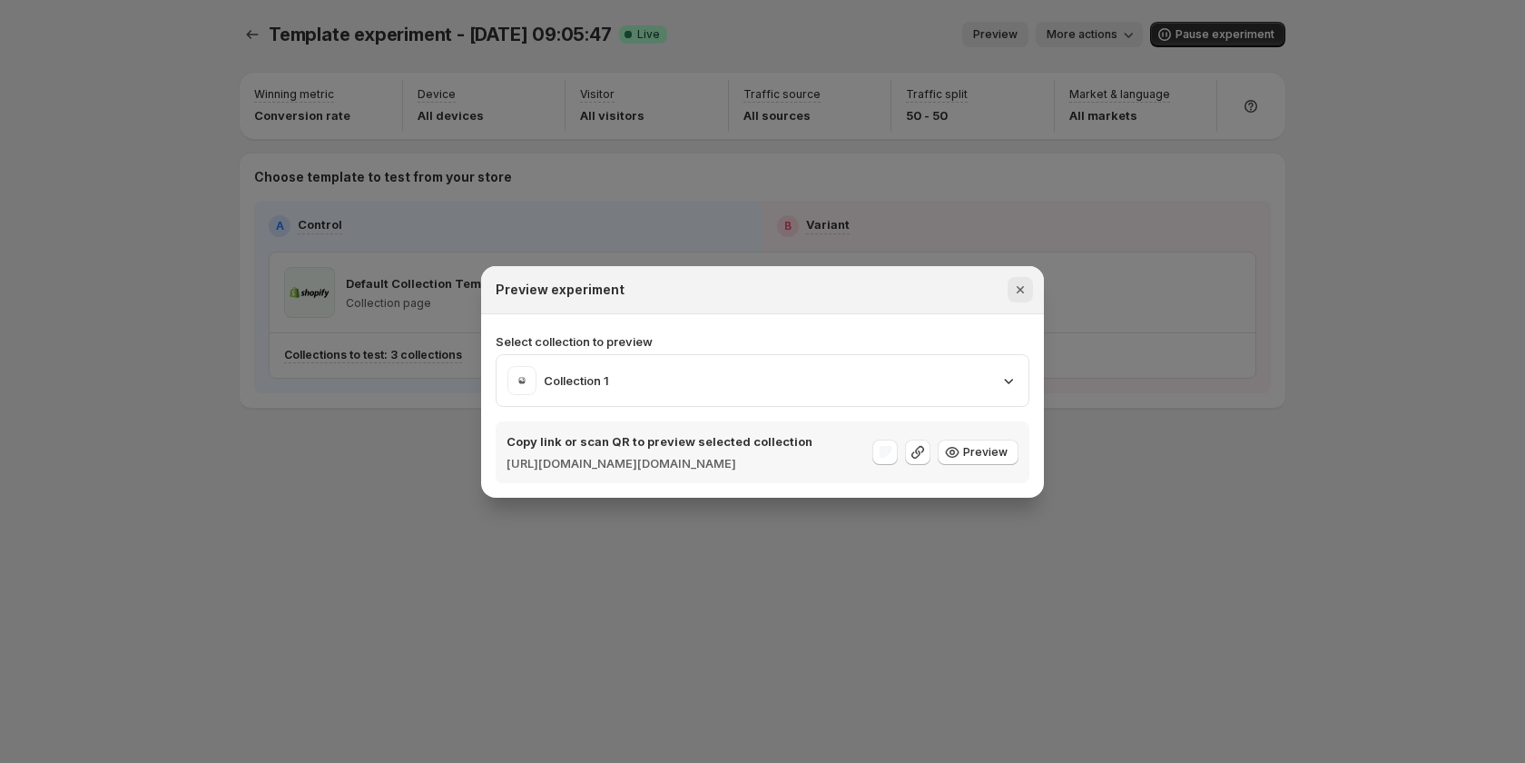
click at [1022, 284] on icon "Close" at bounding box center [1020, 290] width 18 height 18
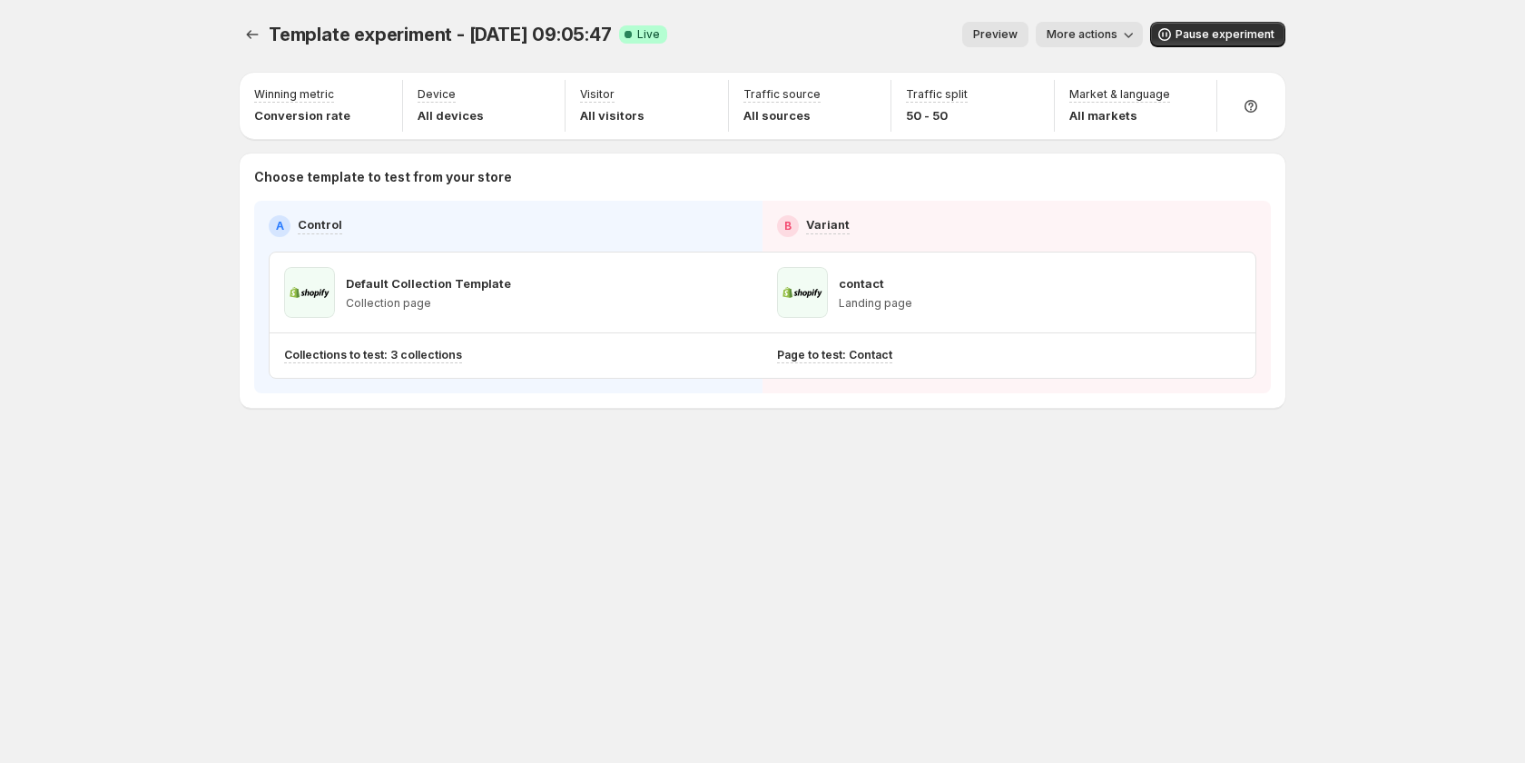
click at [1071, 35] on span "More actions" at bounding box center [1082, 34] width 71 height 15
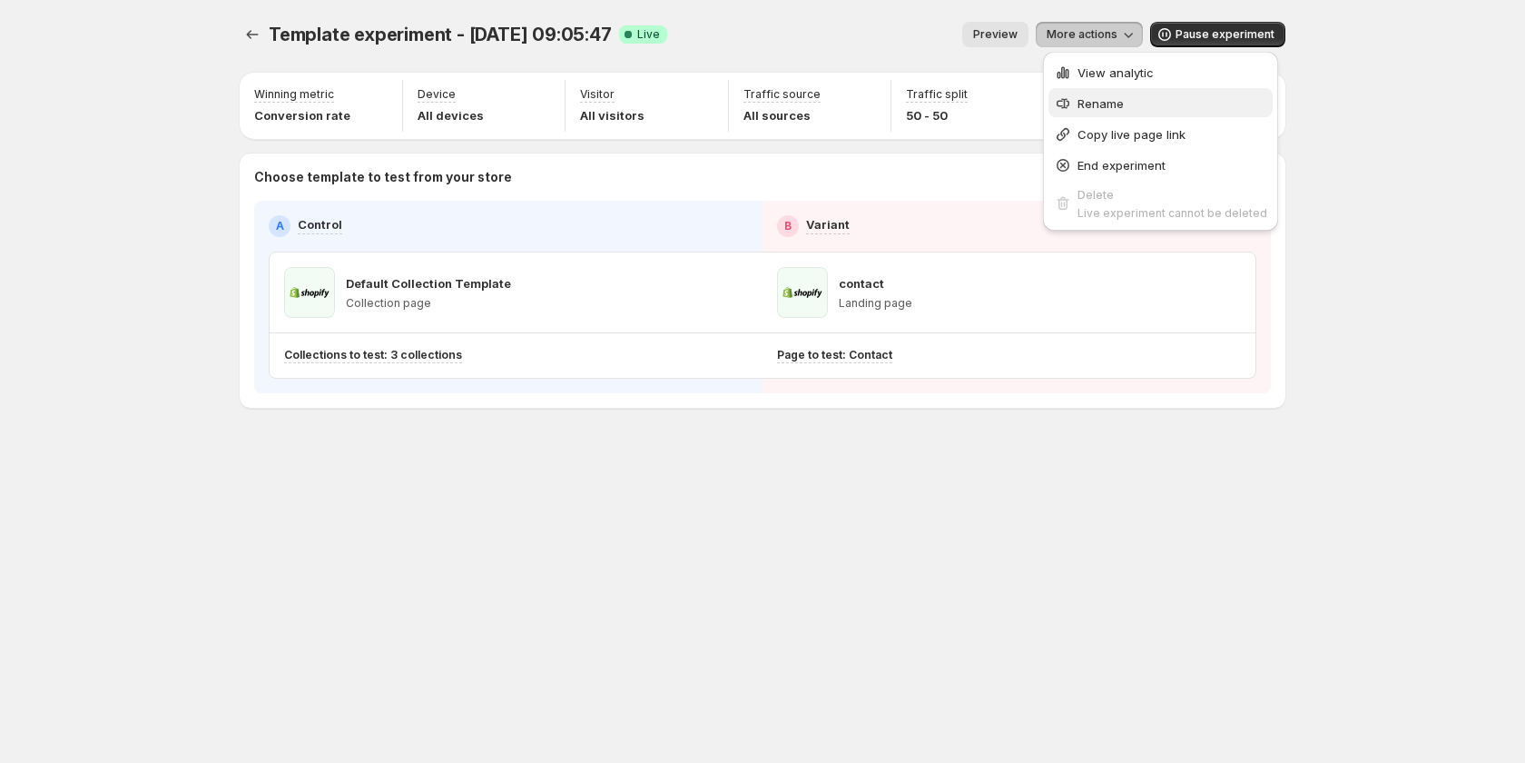
click at [1093, 104] on span "Rename" at bounding box center [1101, 103] width 46 height 15
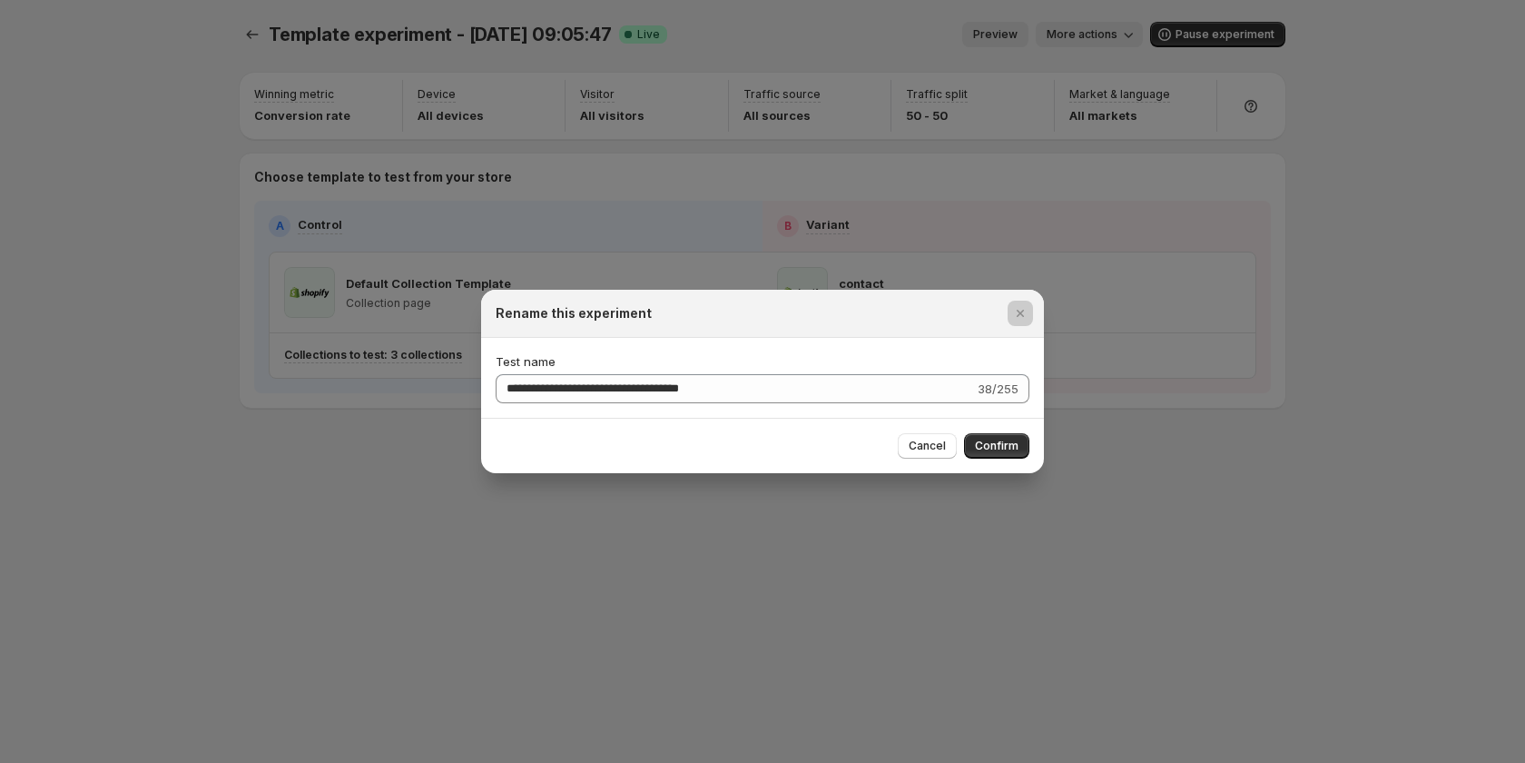
click at [1121, 379] on div at bounding box center [762, 381] width 1525 height 763
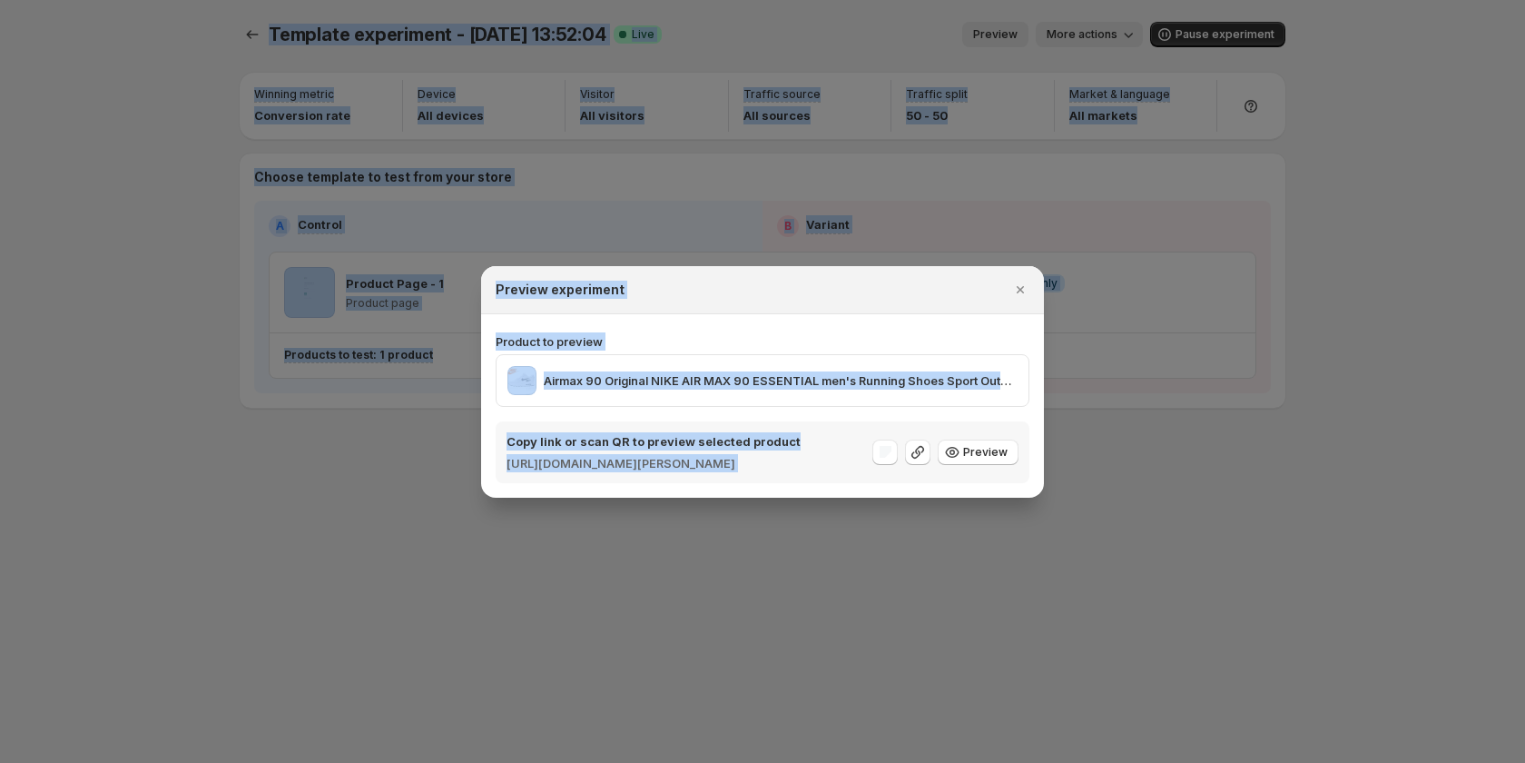
click at [895, 432] on div "Copy link or scan QR to preview selected product https://gemcommerce-sandy-dev.…" at bounding box center [763, 452] width 512 height 40
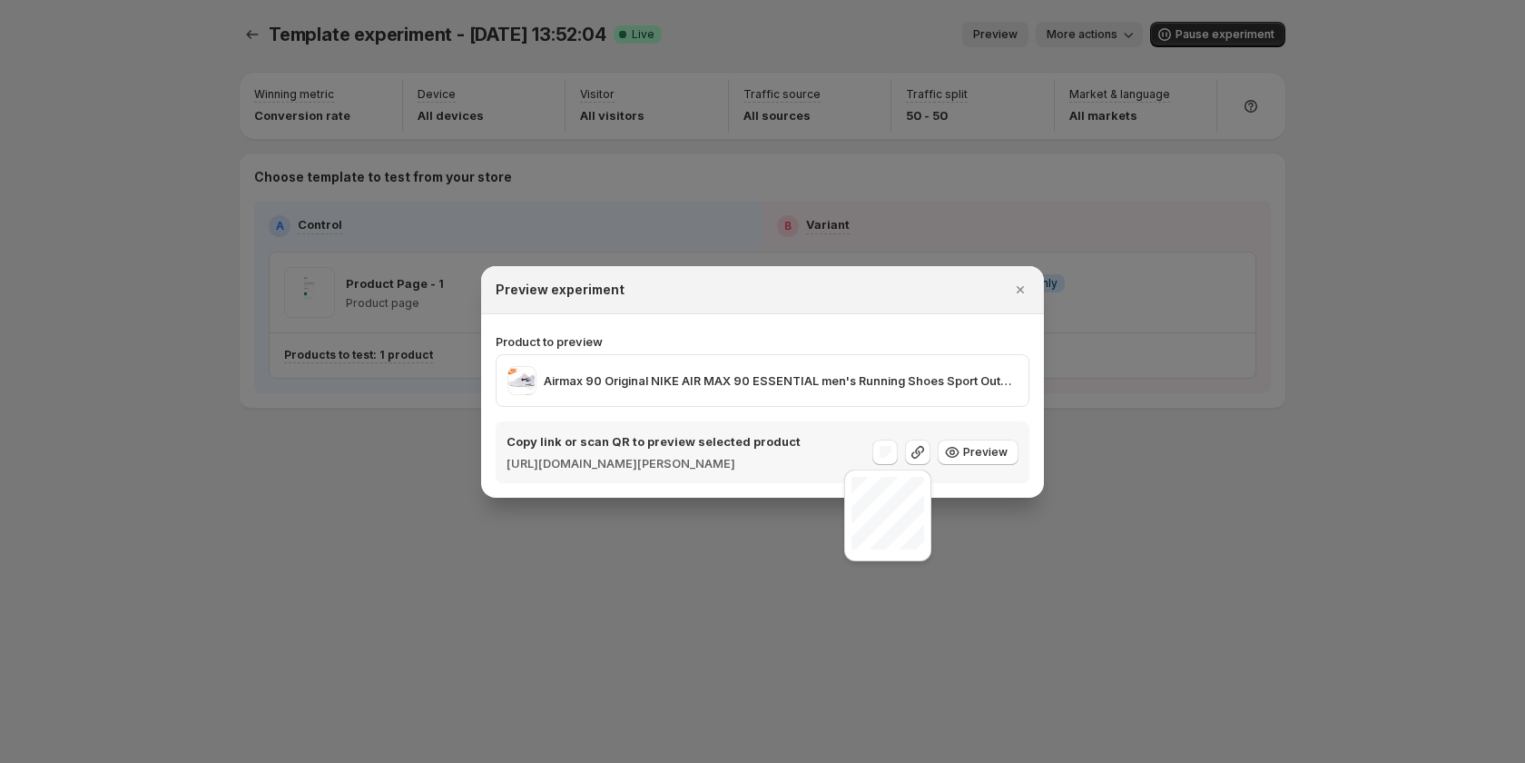
click at [780, 421] on div "Copy link or scan QR to preview selected product https://gemcommerce-sandy-dev.…" at bounding box center [763, 452] width 534 height 62
click at [930, 482] on div "Copy link or scan QR to preview selected product https://gemcommerce-sandy-dev.…" at bounding box center [763, 452] width 534 height 62
click at [930, 483] on div "Copy link or scan QR to preview selected product https://gemcommerce-sandy-dev.…" at bounding box center [763, 452] width 534 height 62
click at [925, 590] on div at bounding box center [762, 381] width 1525 height 763
